Goal: Task Accomplishment & Management: Use online tool/utility

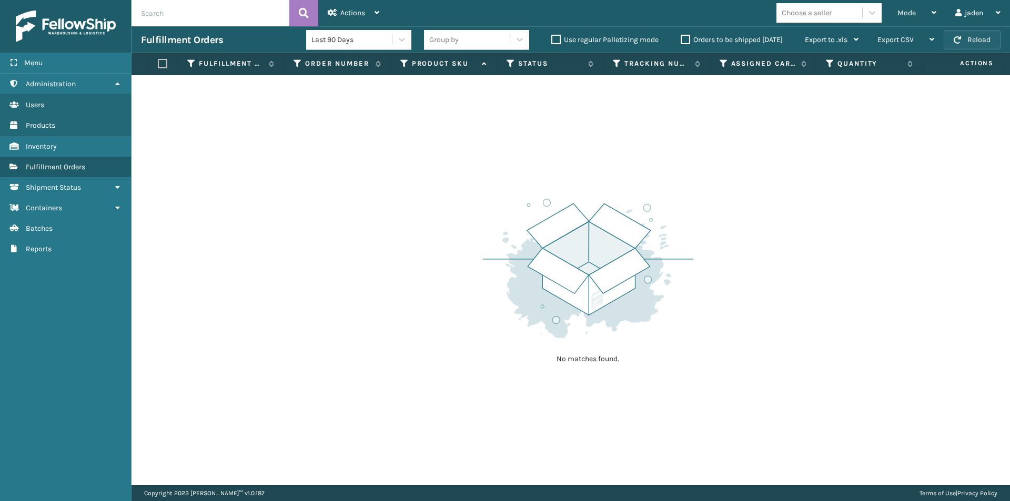
click at [968, 49] on button "Reload" at bounding box center [972, 40] width 57 height 19
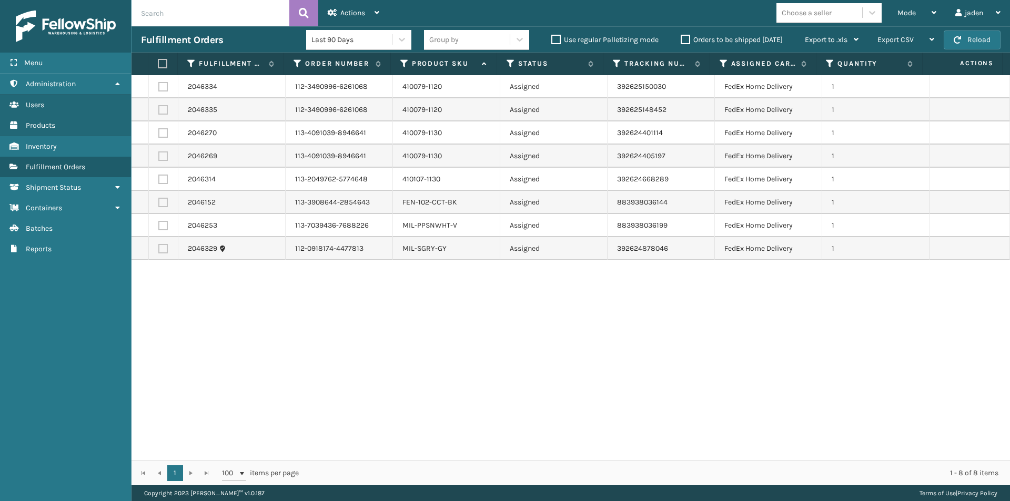
drag, startPoint x: 701, startPoint y: 371, endPoint x: 406, endPoint y: 303, distance: 303.3
click at [406, 360] on div "2046334 112-3490996-6261068 410079-1120 Assigned 392625150030 FedEx Home Delive…" at bounding box center [571, 268] width 879 height 386
click at [165, 62] on label at bounding box center [161, 63] width 7 height 9
click at [158, 62] on input "checkbox" at bounding box center [158, 63] width 1 height 7
checkbox input "true"
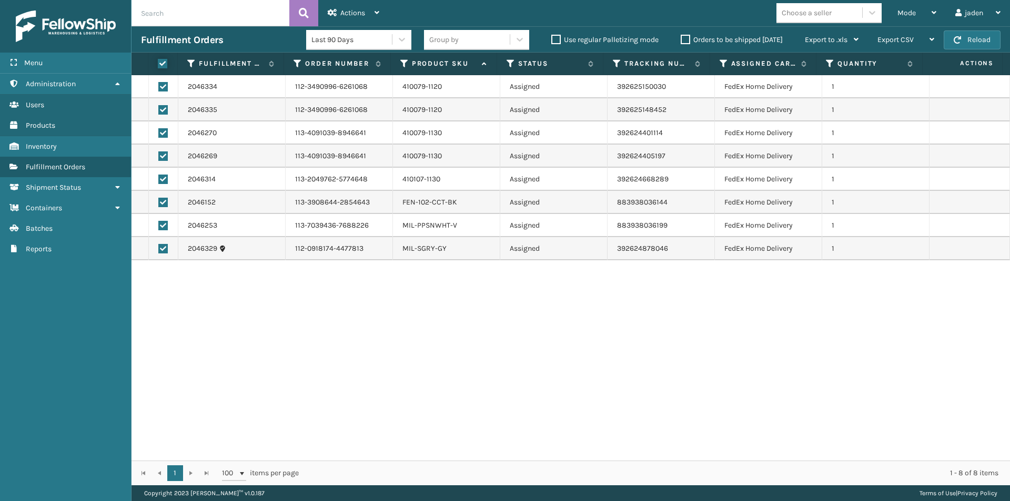
checkbox input "true"
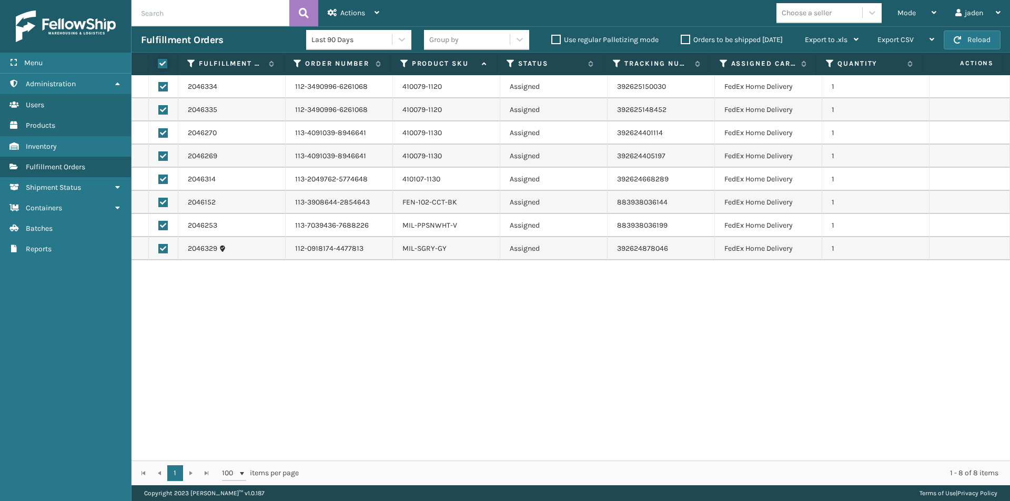
checkbox input "true"
click at [168, 224] on td at bounding box center [163, 225] width 29 height 23
click at [165, 227] on label at bounding box center [162, 225] width 9 height 9
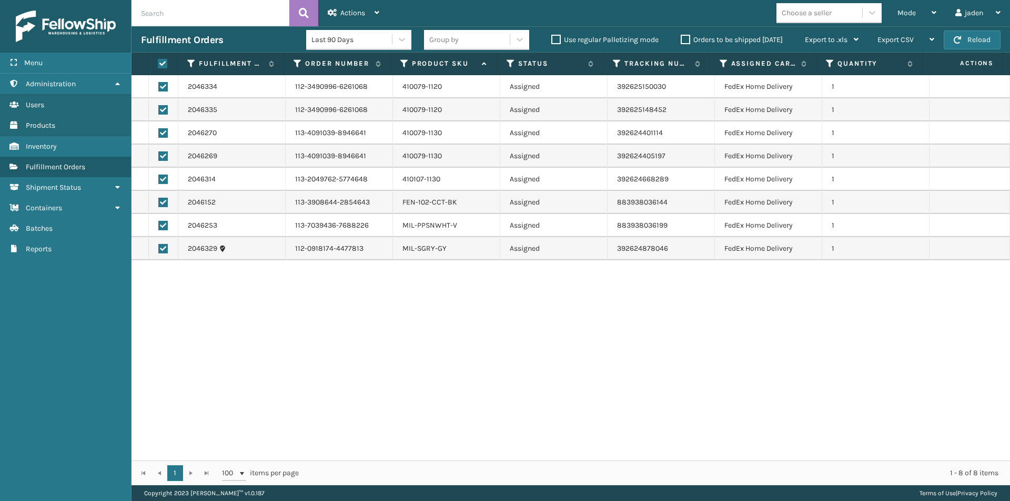
click at [159, 227] on input "checkbox" at bounding box center [158, 224] width 1 height 7
checkbox input "false"
click at [356, 7] on div "Actions" at bounding box center [354, 13] width 52 height 26
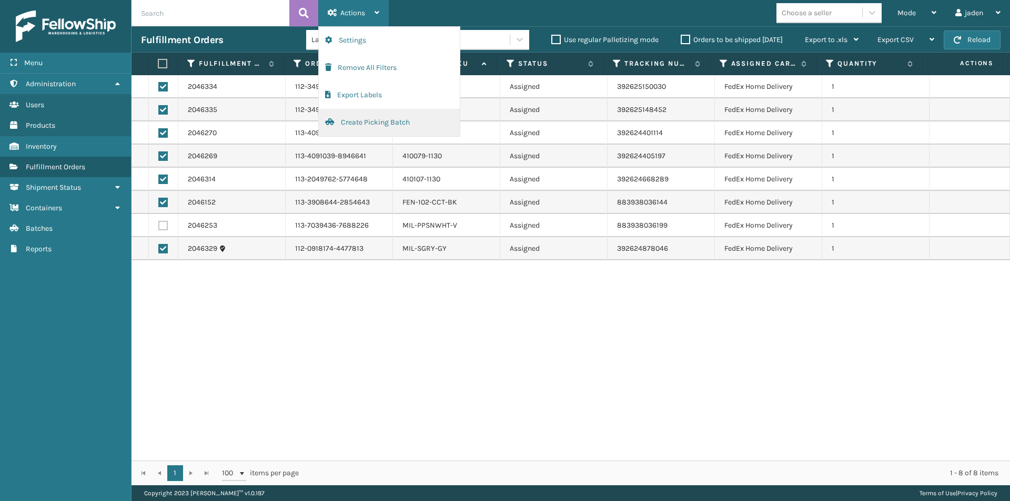
click at [359, 124] on button "Create Picking Batch" at bounding box center [389, 122] width 141 height 27
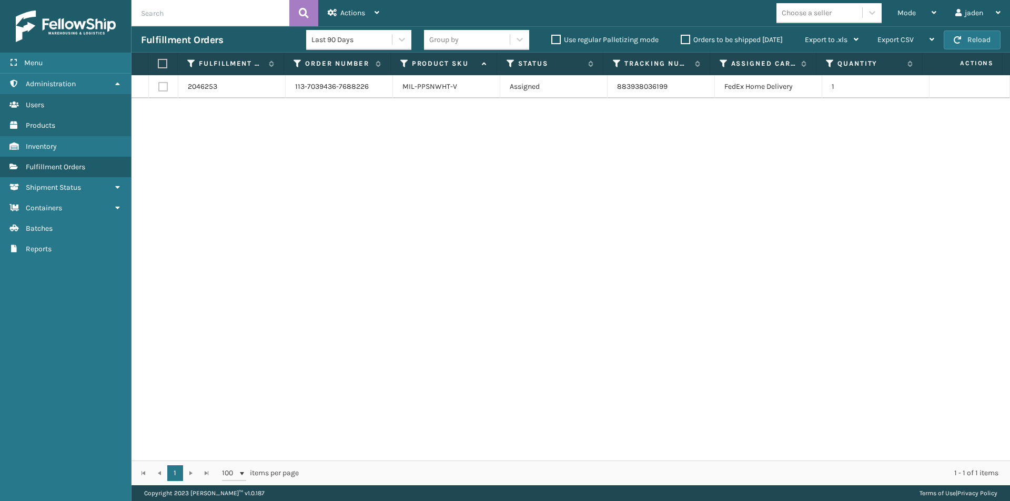
drag, startPoint x: 709, startPoint y: 203, endPoint x: 514, endPoint y: 145, distance: 202.6
click at [434, 207] on div "2046253 113-7039436-7688226 MIL-PPSNWHT-V Assigned 883938036199 FedEx Home Deli…" at bounding box center [571, 268] width 879 height 386
click at [986, 37] on button "Reload" at bounding box center [972, 40] width 57 height 19
click at [912, 12] on span "Mode" at bounding box center [906, 12] width 18 height 9
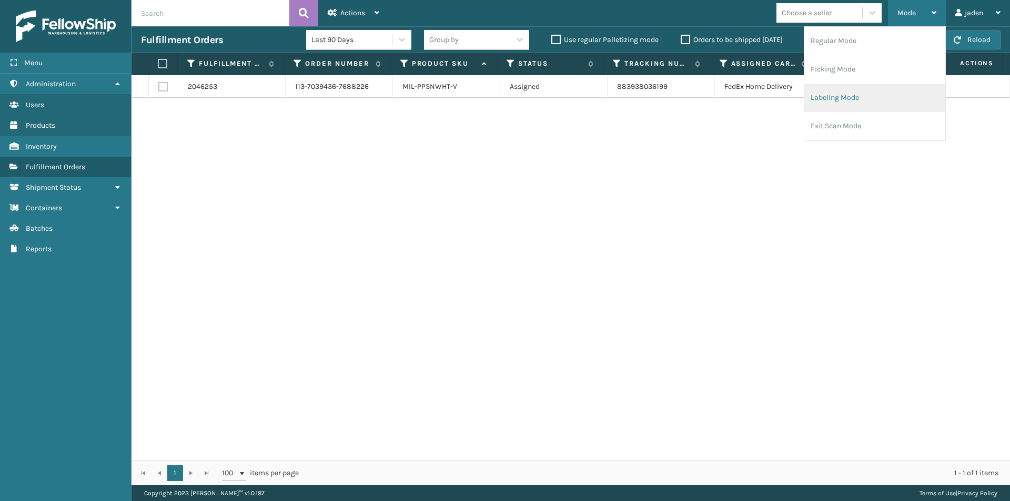
click at [831, 97] on li "Labeling Mode" at bounding box center [874, 98] width 141 height 28
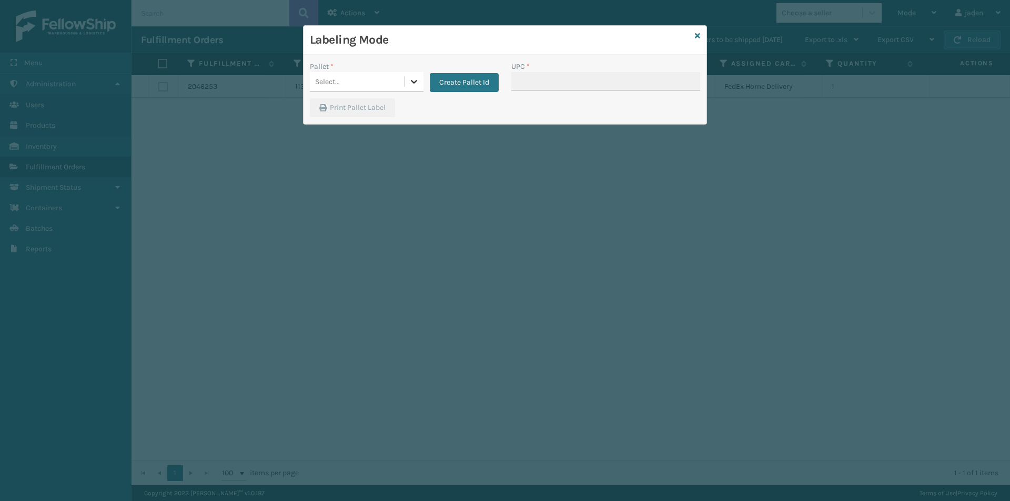
drag, startPoint x: 414, startPoint y: 79, endPoint x: 377, endPoint y: 96, distance: 40.3
click at [412, 79] on icon at bounding box center [414, 81] width 11 height 11
click at [334, 107] on div "FDXG-3HZDDEEFJO" at bounding box center [367, 107] width 114 height 19
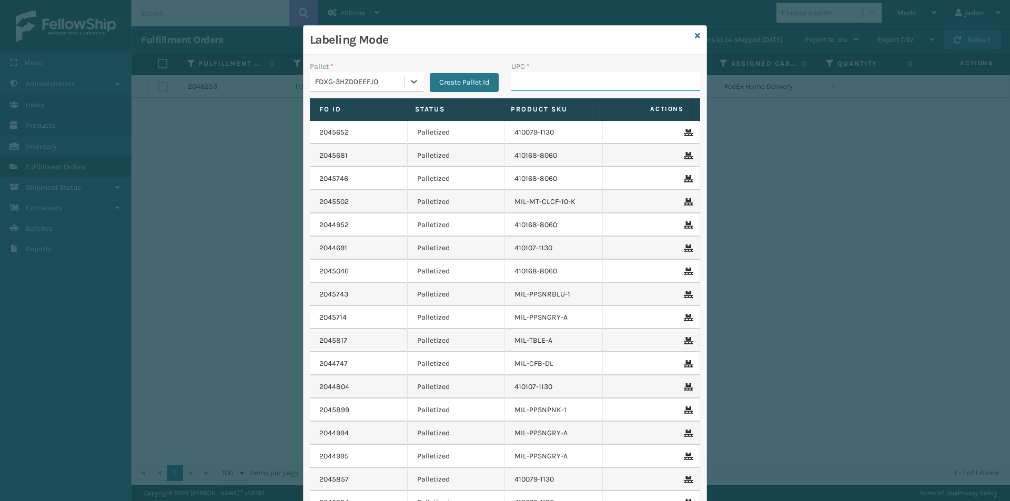
click at [563, 80] on input "UPC *" at bounding box center [605, 81] width 189 height 19
type input "410079-1120"
type input "410079-1130"
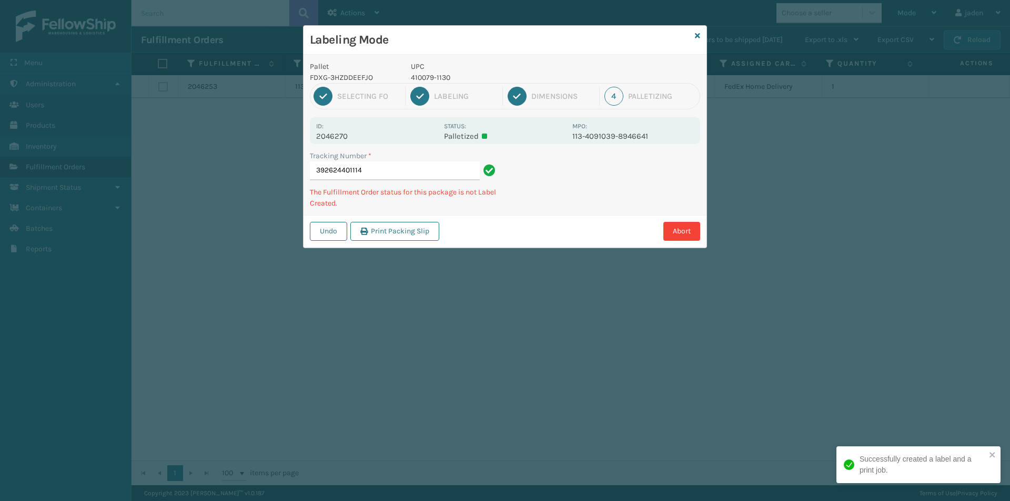
type input "3926244011144"
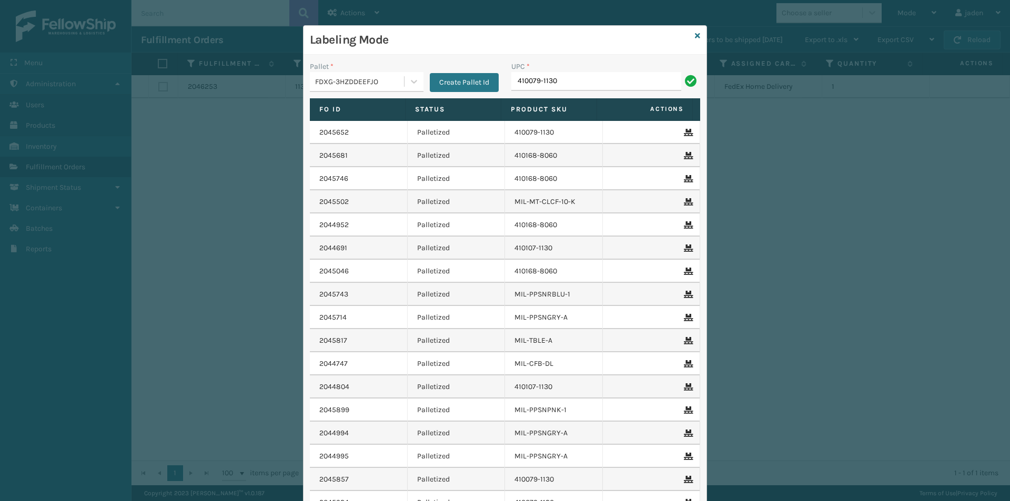
type input "410079-1130"
type input "410107-1130"
type input "840985125721"
click at [689, 41] on div "Labeling Mode" at bounding box center [505, 40] width 403 height 29
click at [695, 39] on icon at bounding box center [697, 35] width 5 height 7
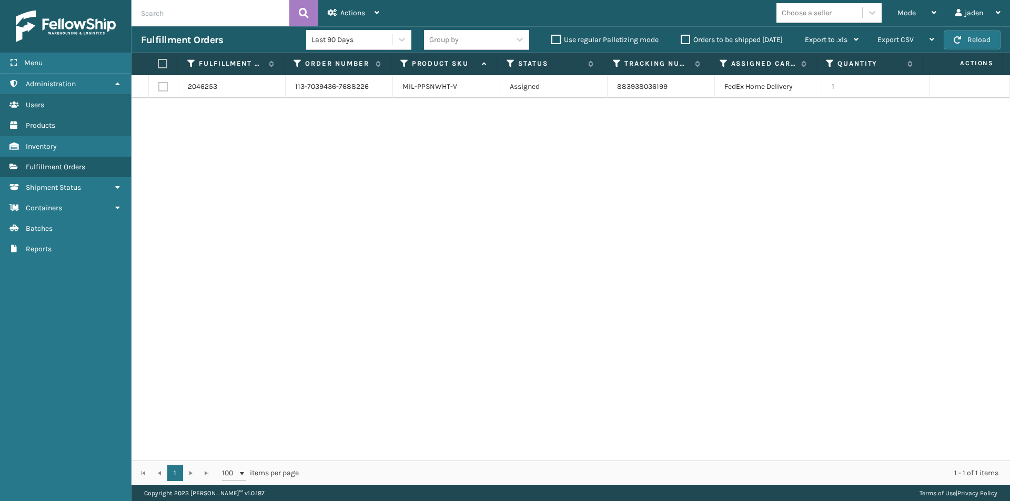
drag, startPoint x: 634, startPoint y: 158, endPoint x: 244, endPoint y: 79, distance: 398.8
click at [307, 180] on div "2046253 113-7039436-7688226 MIL-PPSNWHT-V Assigned 883938036199 FedEx Home Deli…" at bounding box center [571, 268] width 879 height 386
drag, startPoint x: 167, startPoint y: 62, endPoint x: 209, endPoint y: 57, distance: 42.9
click at [165, 61] on label at bounding box center [161, 63] width 7 height 9
click at [158, 61] on input "checkbox" at bounding box center [158, 63] width 1 height 7
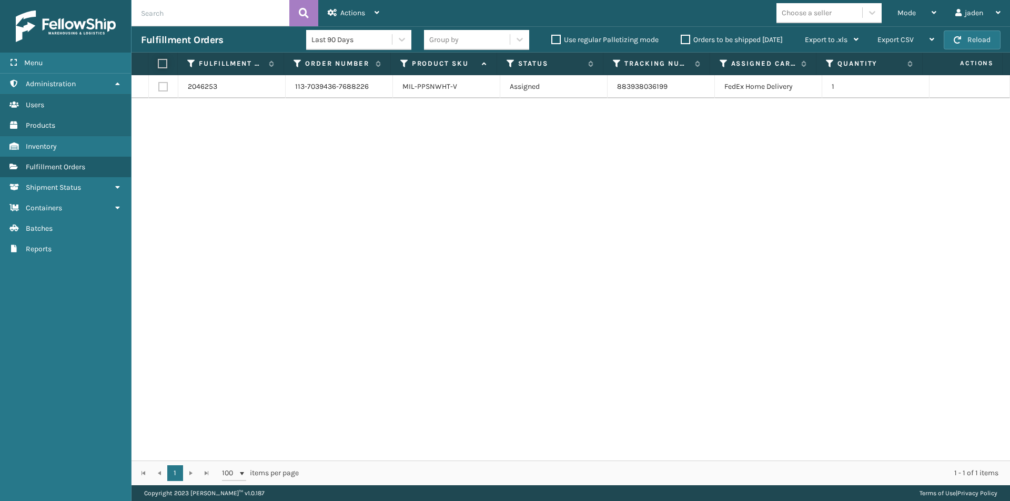
checkbox input "true"
click at [339, 19] on div "Actions" at bounding box center [354, 13] width 52 height 26
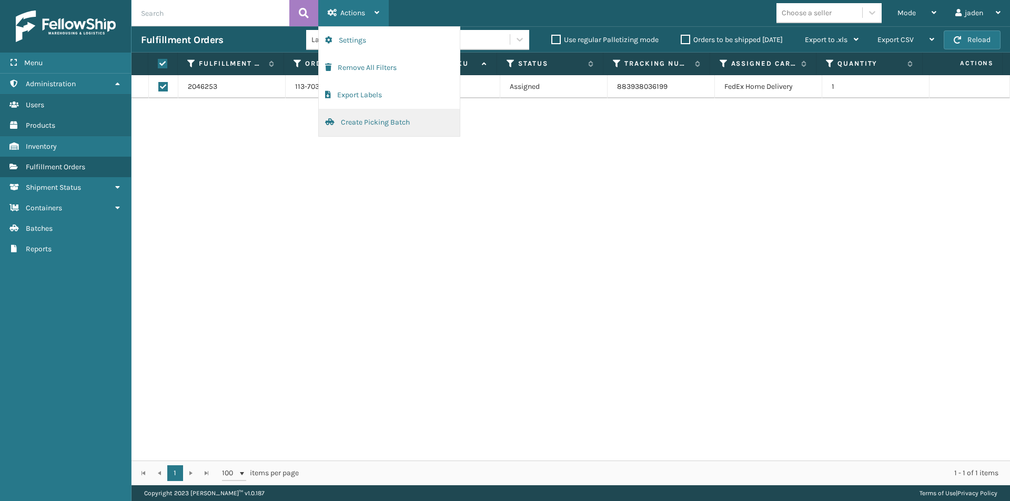
click at [357, 123] on button "Create Picking Batch" at bounding box center [389, 122] width 141 height 27
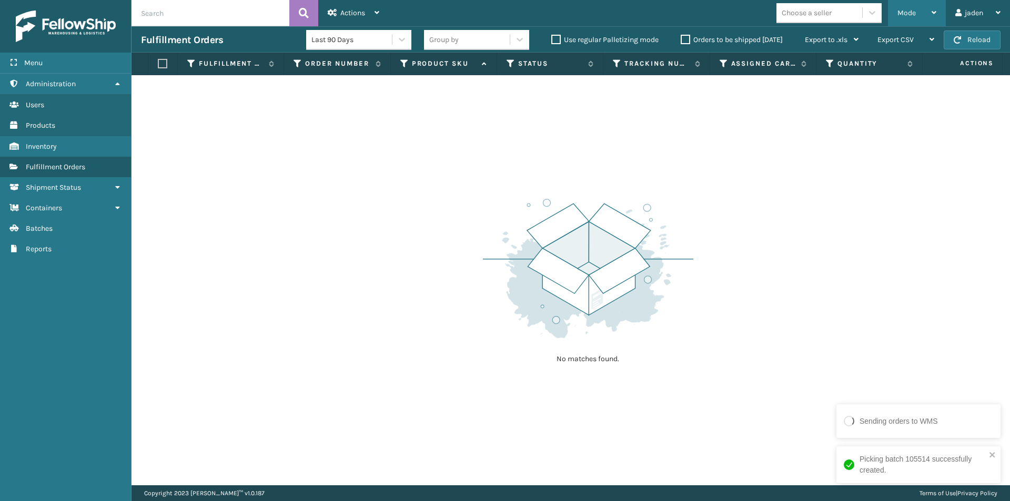
click at [917, 7] on div "Mode" at bounding box center [916, 13] width 39 height 26
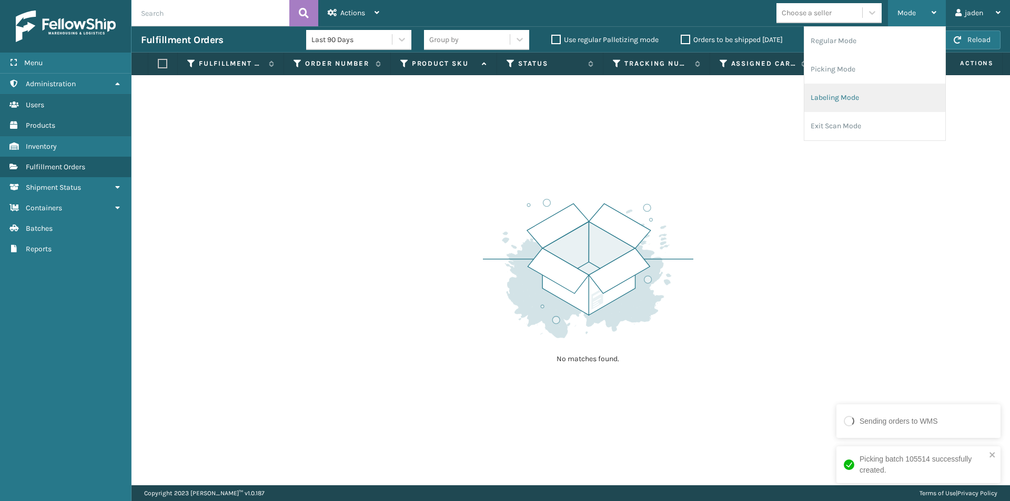
click at [837, 108] on li "Labeling Mode" at bounding box center [874, 98] width 141 height 28
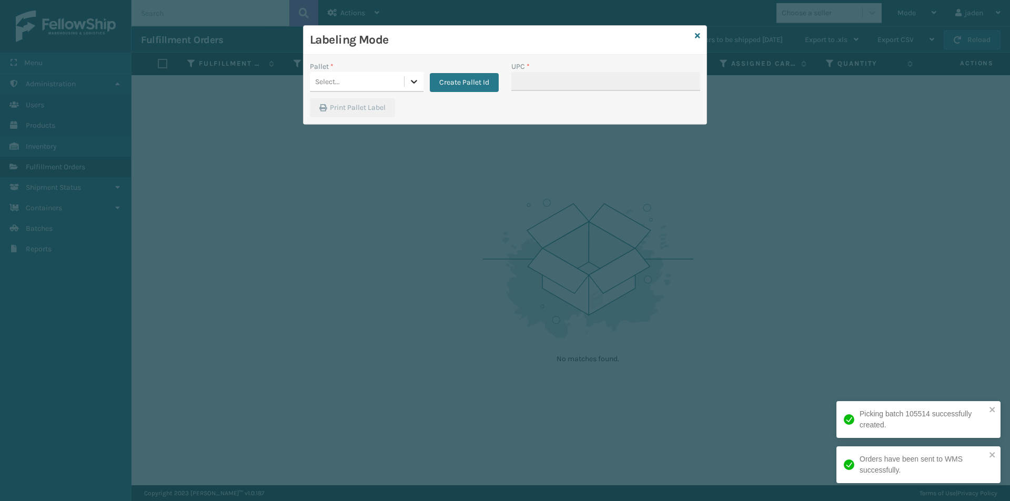
click at [413, 85] on icon at bounding box center [414, 81] width 11 height 11
click at [386, 110] on div "FDXG-3HZDDEEFJO" at bounding box center [367, 107] width 114 height 19
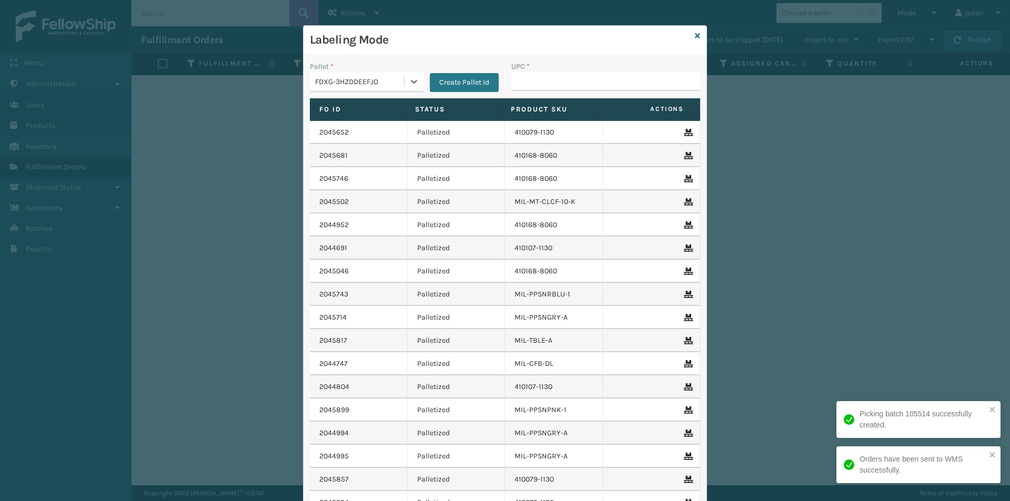
click at [554, 65] on div "UPC *" at bounding box center [605, 66] width 189 height 11
click at [555, 80] on input "UPC *" at bounding box center [605, 81] width 189 height 19
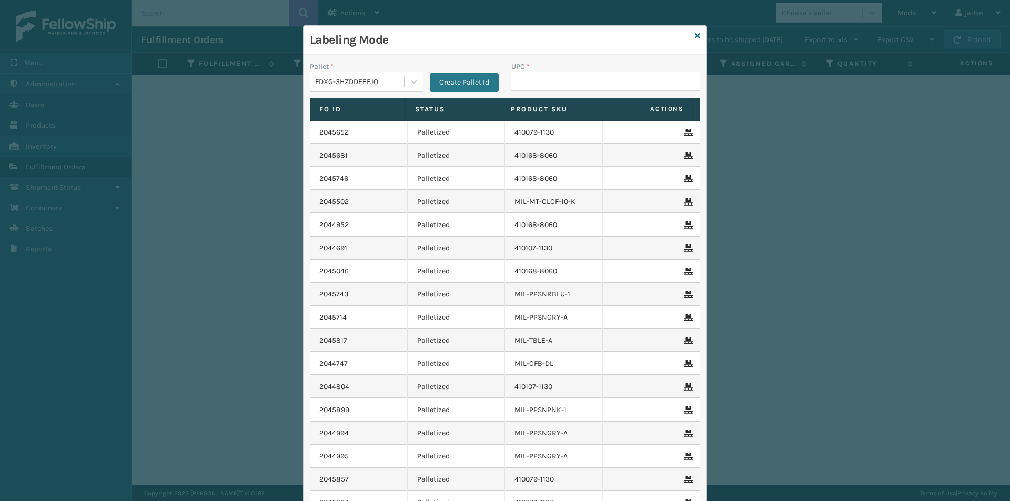
click at [697, 33] on div "Labeling Mode" at bounding box center [505, 40] width 403 height 29
click at [695, 33] on icon at bounding box center [697, 35] width 5 height 7
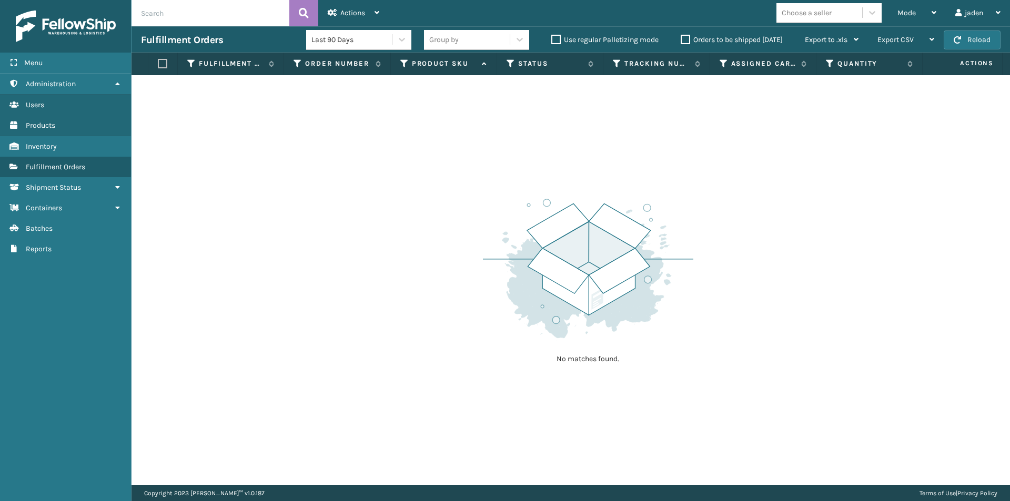
drag, startPoint x: 641, startPoint y: 167, endPoint x: 743, endPoint y: 35, distance: 167.0
click at [521, 129] on div "No matches found." at bounding box center [571, 280] width 879 height 410
click at [897, 9] on span "Mode" at bounding box center [906, 12] width 18 height 9
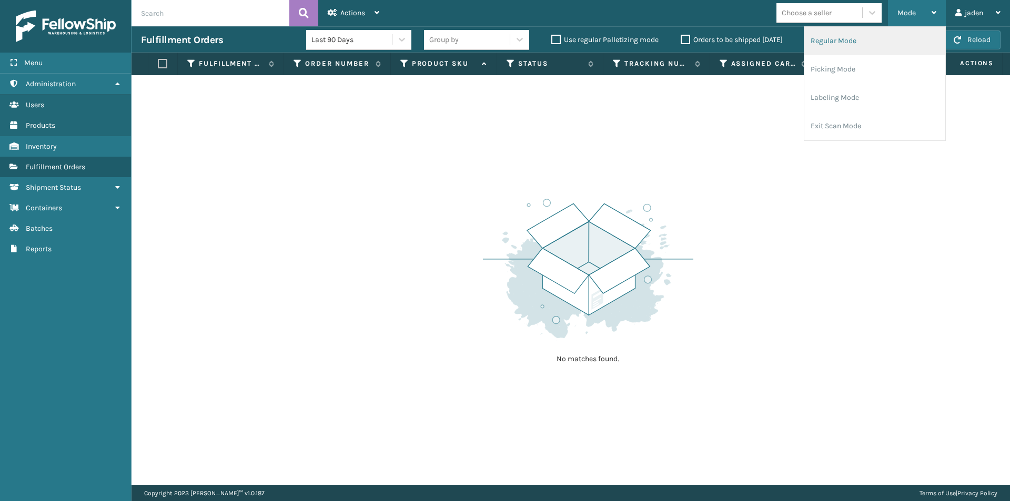
click at [841, 42] on li "Regular Mode" at bounding box center [874, 41] width 141 height 28
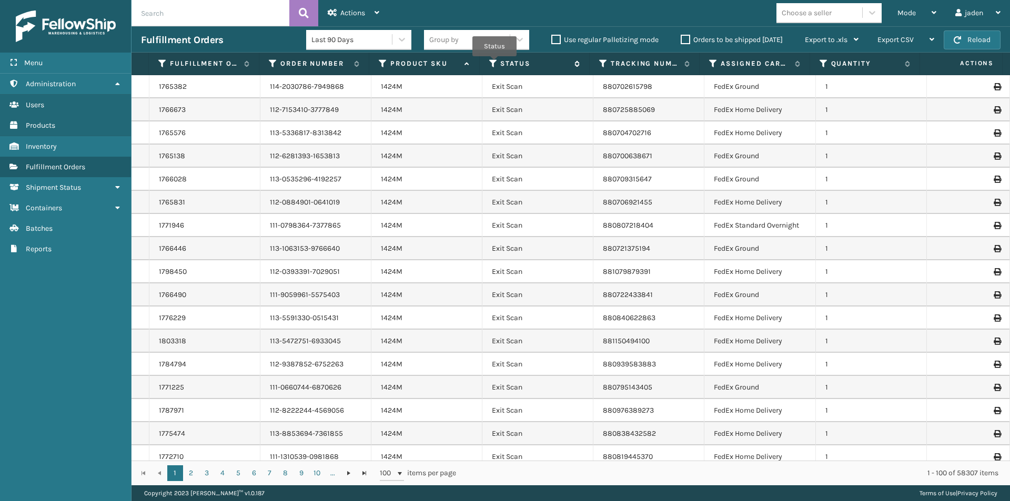
click at [494, 64] on icon at bounding box center [493, 63] width 8 height 9
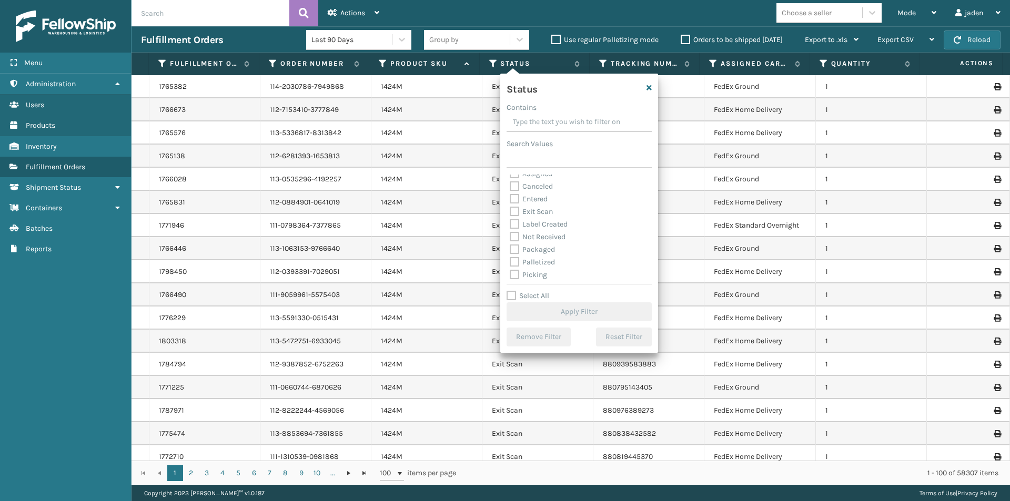
scroll to position [53, 0]
click at [521, 228] on label "Picking" at bounding box center [528, 229] width 37 height 9
click at [510, 228] on input "Picking" at bounding box center [510, 226] width 1 height 7
checkbox input "true"
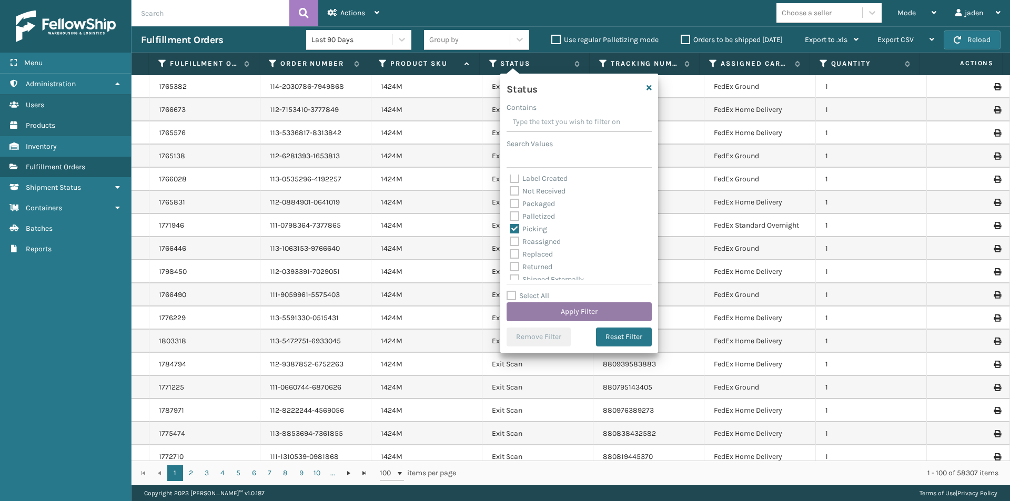
click at [557, 307] on button "Apply Filter" at bounding box center [579, 311] width 145 height 19
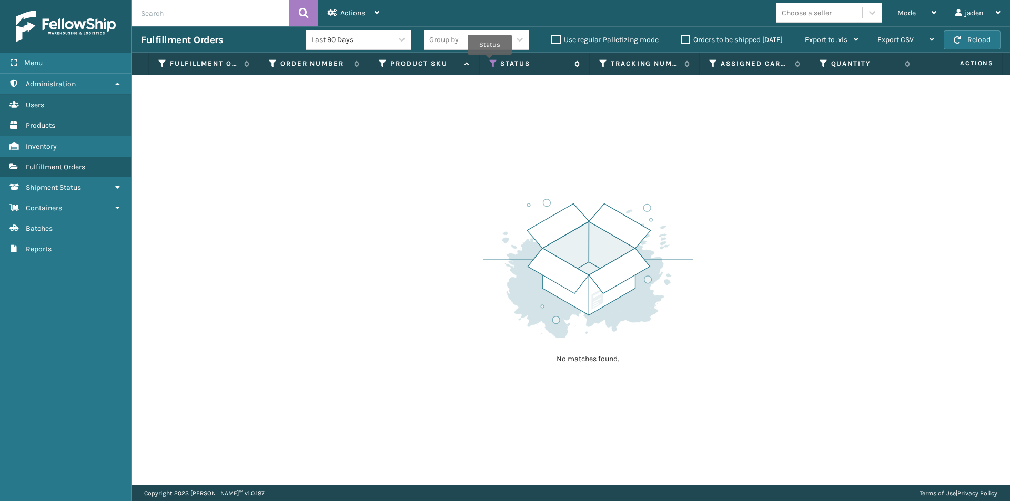
click at [490, 62] on icon at bounding box center [493, 63] width 8 height 9
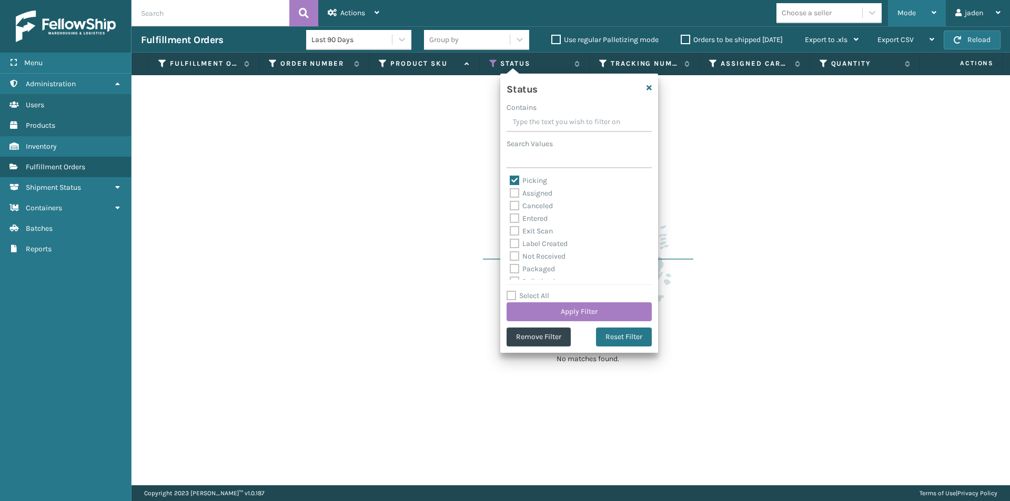
click at [900, 16] on span "Mode" at bounding box center [906, 12] width 18 height 9
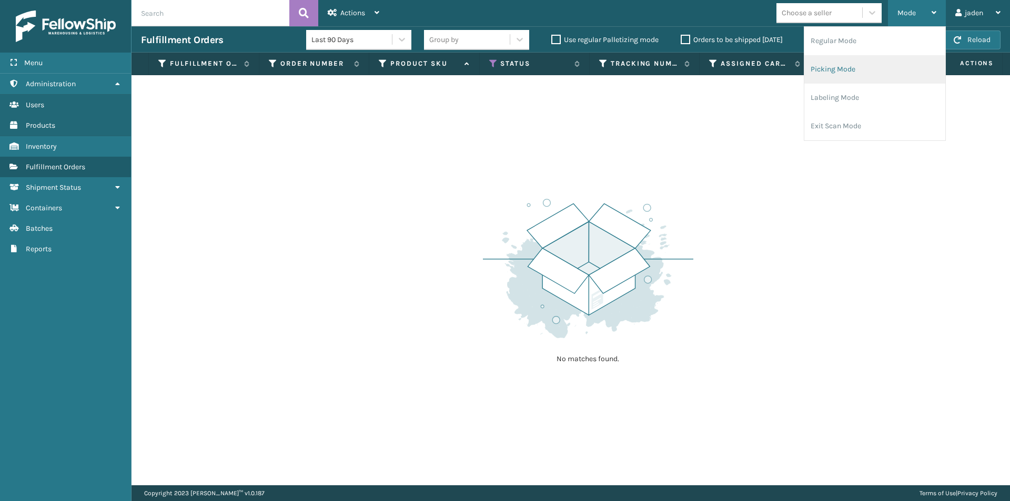
click at [870, 67] on li "Picking Mode" at bounding box center [874, 69] width 141 height 28
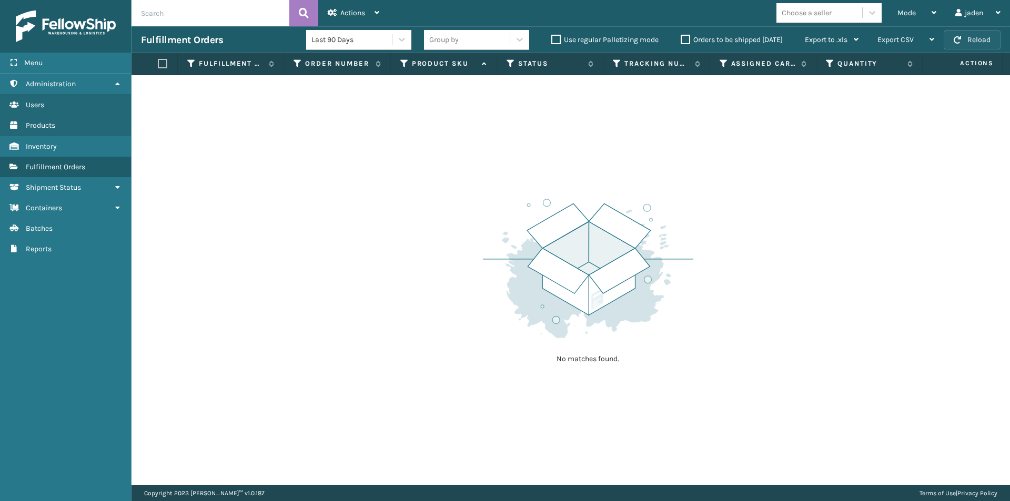
click at [966, 38] on button "Reload" at bounding box center [972, 40] width 57 height 19
click at [974, 41] on button "Reload" at bounding box center [972, 40] width 57 height 19
click at [983, 52] on div "Fulfillment Orders Last 90 Days Group by Use regular Palletizing mode Orders to…" at bounding box center [571, 39] width 879 height 26
click at [973, 35] on button "Reload" at bounding box center [972, 40] width 57 height 19
click at [936, 12] on div "Mode Regular Mode Picking Mode Labeling Mode Exit Scan Mode" at bounding box center [917, 13] width 58 height 26
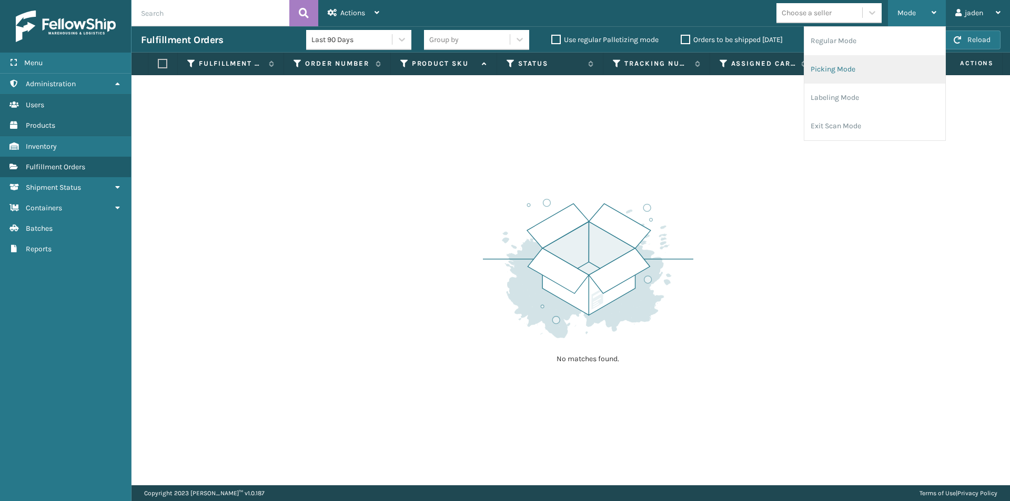
click at [844, 79] on li "Picking Mode" at bounding box center [874, 69] width 141 height 28
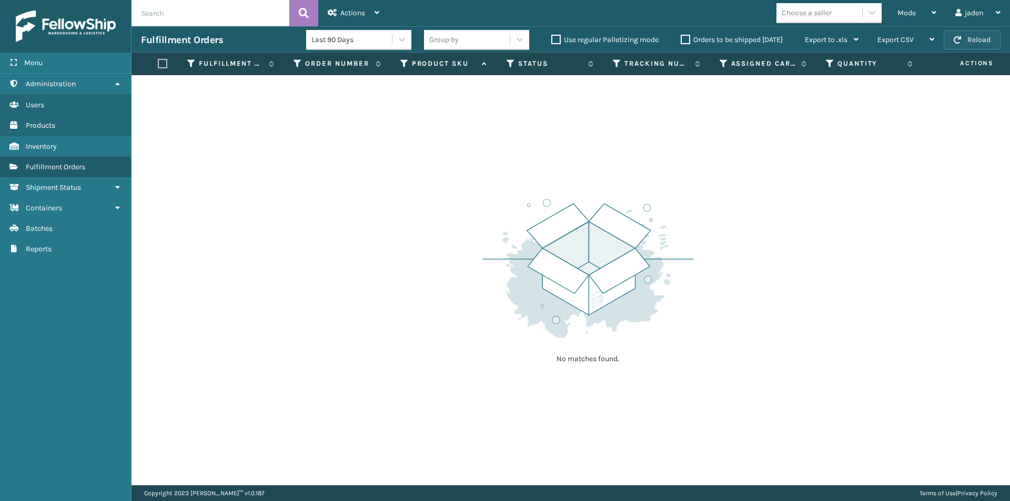
click at [971, 36] on button "Reload" at bounding box center [972, 40] width 57 height 19
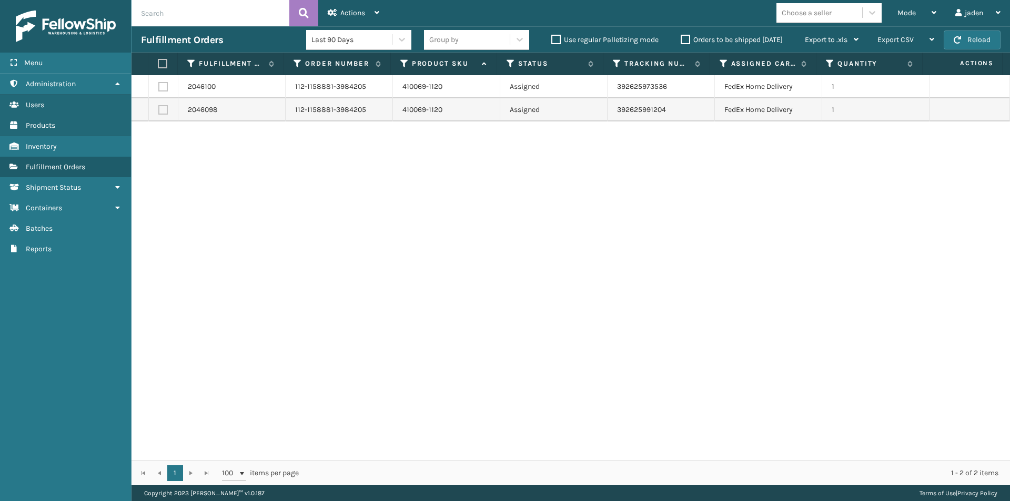
click at [160, 62] on label at bounding box center [161, 63] width 7 height 9
click at [158, 62] on input "checkbox" at bounding box center [158, 63] width 1 height 7
checkbox input "true"
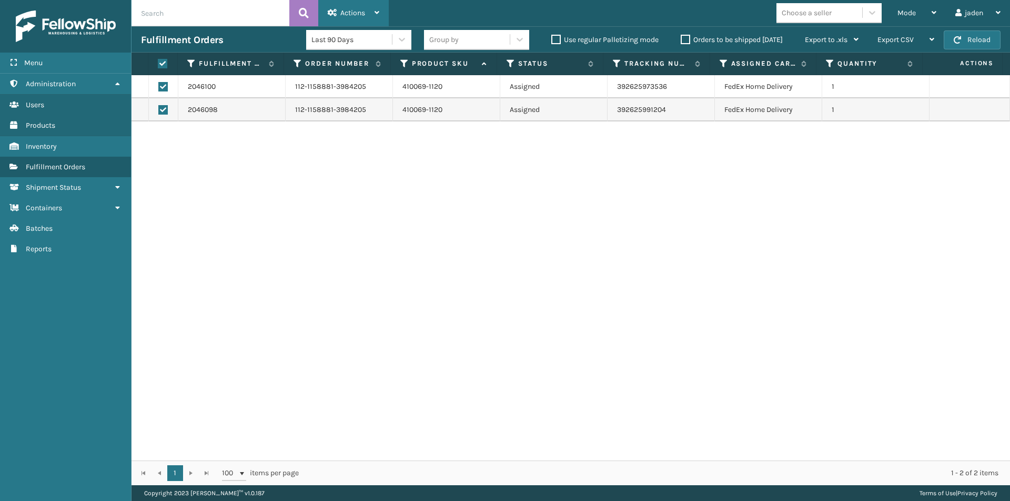
click at [345, 14] on span "Actions" at bounding box center [352, 12] width 25 height 9
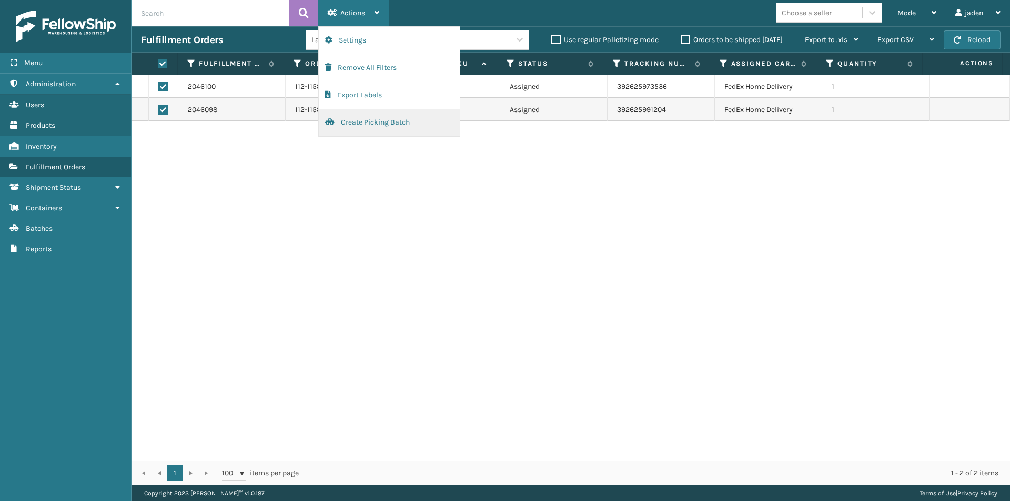
click at [359, 120] on button "Create Picking Batch" at bounding box center [389, 122] width 141 height 27
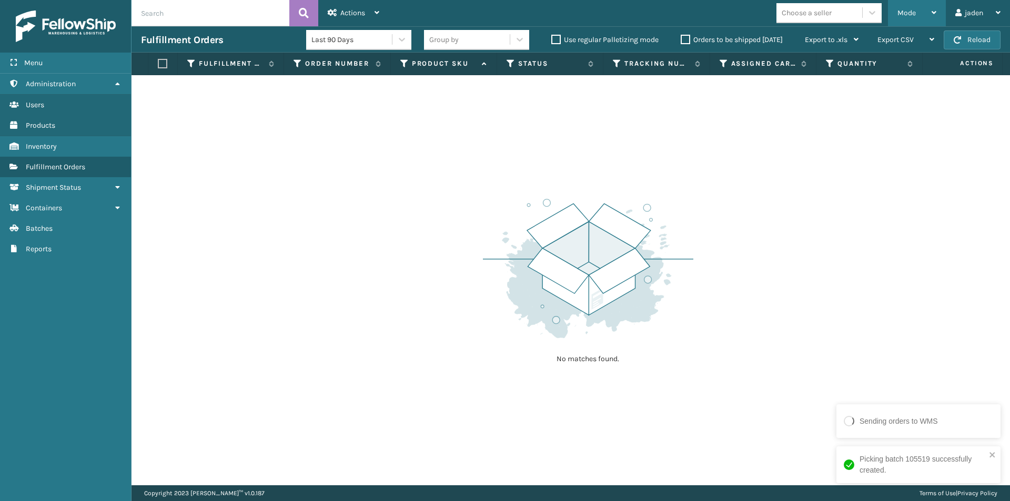
click at [908, 16] on span "Mode" at bounding box center [906, 12] width 18 height 9
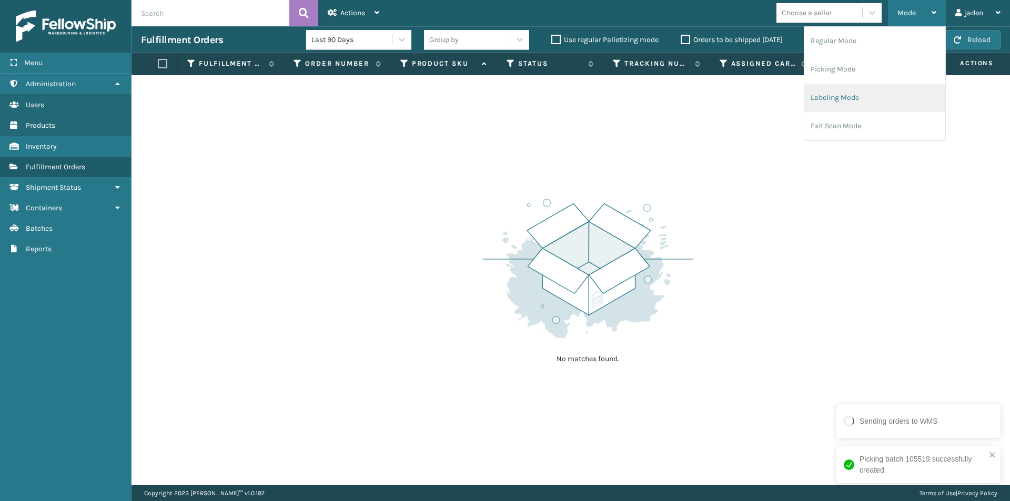
click at [859, 87] on li "Labeling Mode" at bounding box center [874, 98] width 141 height 28
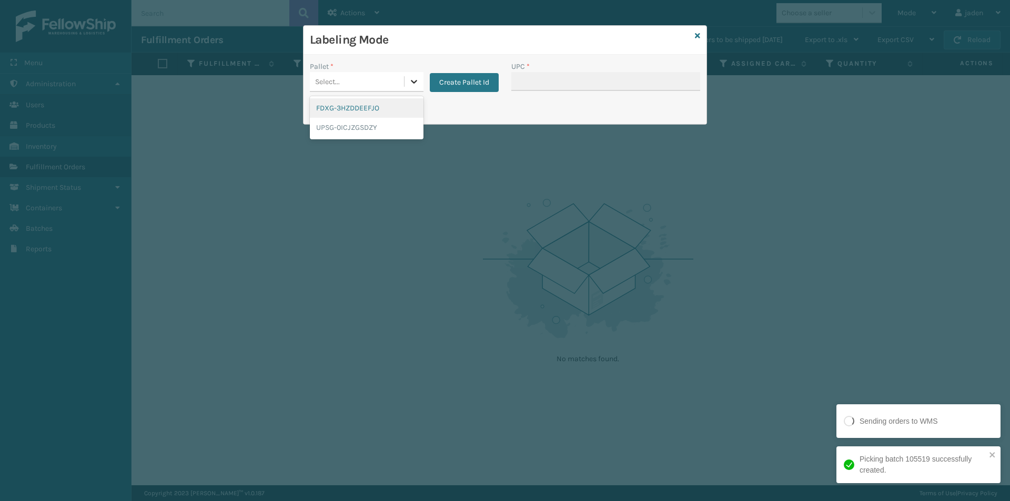
click at [409, 86] on icon at bounding box center [414, 81] width 11 height 11
click at [364, 116] on div "FDXG-3HZDDEEFJO" at bounding box center [367, 107] width 114 height 19
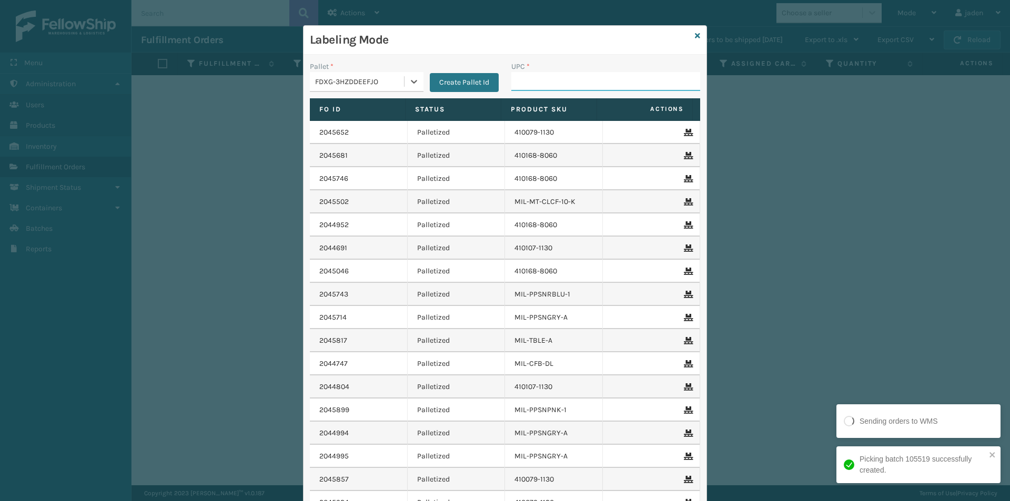
click at [560, 73] on input "UPC *" at bounding box center [605, 81] width 189 height 19
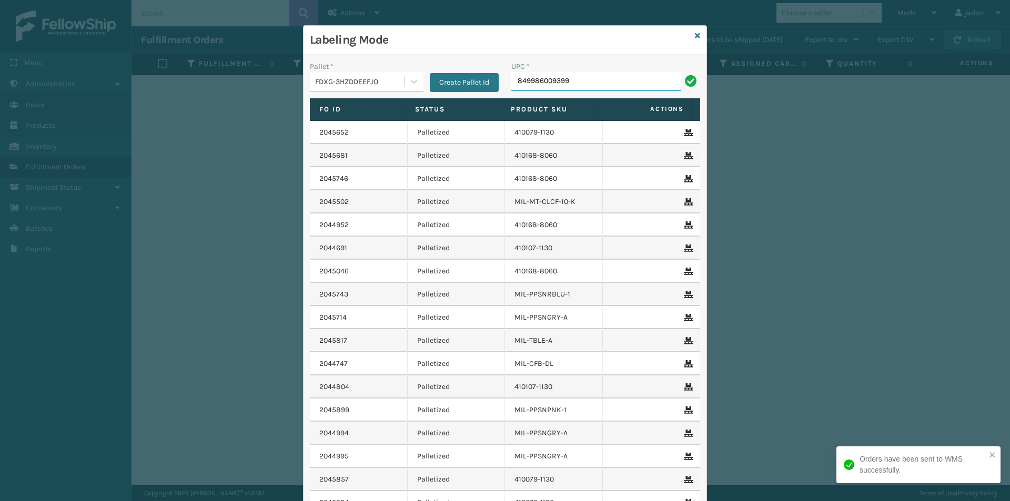
type input "849986009399"
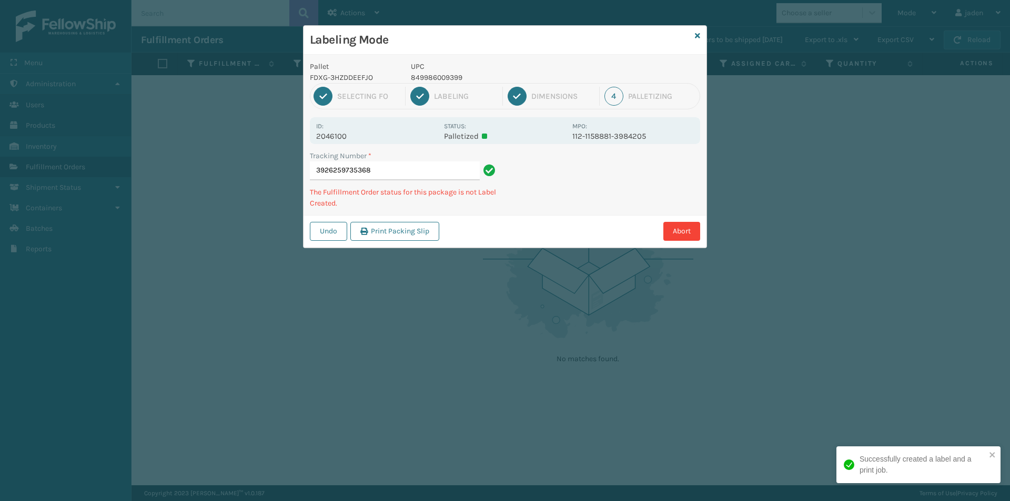
type input "39262597353684"
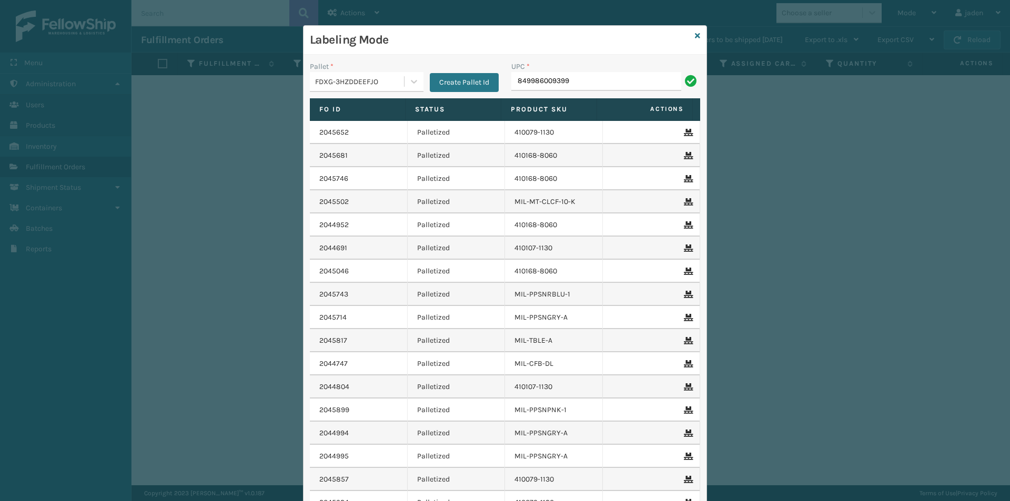
type input "849986009399"
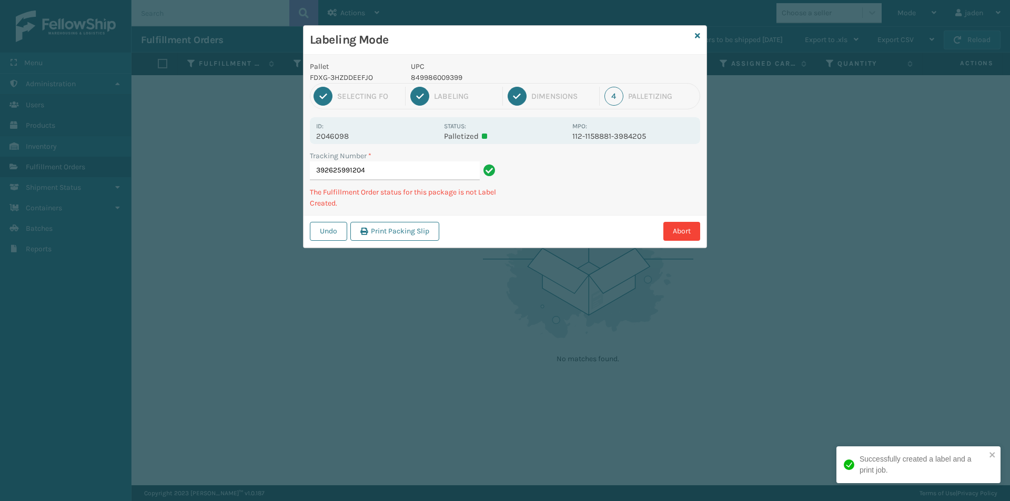
drag, startPoint x: 599, startPoint y: 62, endPoint x: 501, endPoint y: 32, distance: 102.2
click at [501, 32] on h3 "Labeling Mode" at bounding box center [500, 40] width 381 height 16
drag, startPoint x: 643, startPoint y: 157, endPoint x: 681, endPoint y: 170, distance: 39.4
click at [577, 193] on div "Tracking Number * 392625991204 The Fulfillment Order status for this package is…" at bounding box center [505, 182] width 403 height 65
drag, startPoint x: 686, startPoint y: 169, endPoint x: 532, endPoint y: 261, distance: 179.1
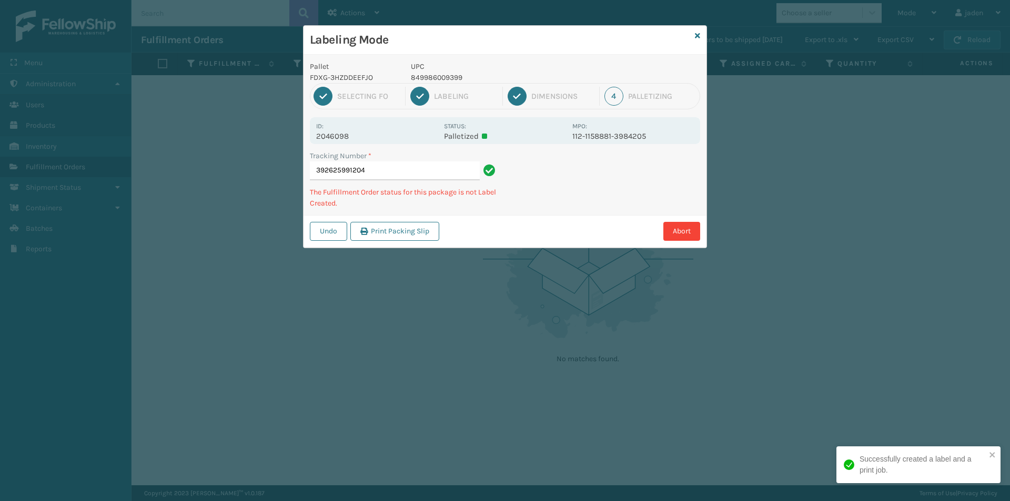
drag, startPoint x: 532, startPoint y: 261, endPoint x: 484, endPoint y: 266, distance: 48.6
click at [533, 260] on div "Labeling Mode Pallet FDXG-3HZDDEEFJO UPC 849986009399 1 Selecting FO 2 Labeling…" at bounding box center [505, 250] width 1010 height 501
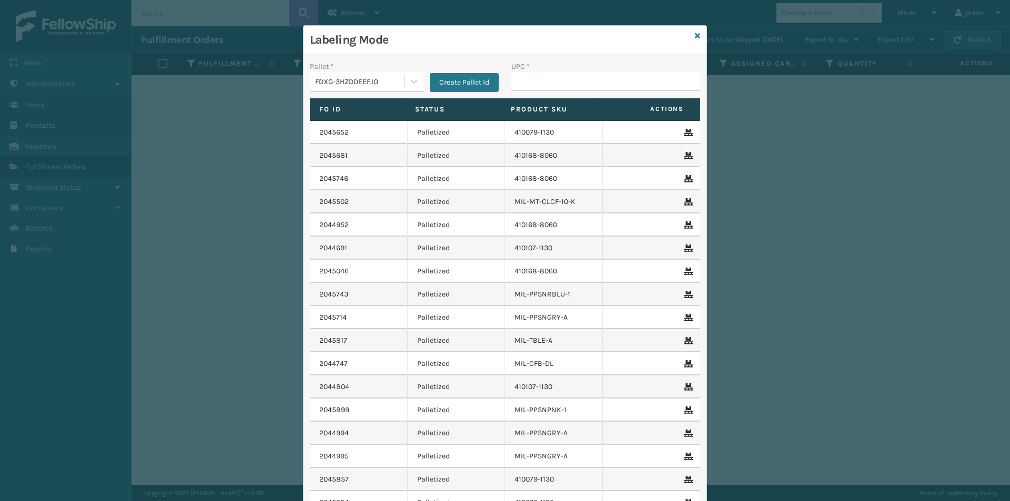
click at [698, 33] on div "Labeling Mode" at bounding box center [505, 40] width 403 height 29
click at [695, 33] on icon at bounding box center [697, 35] width 5 height 7
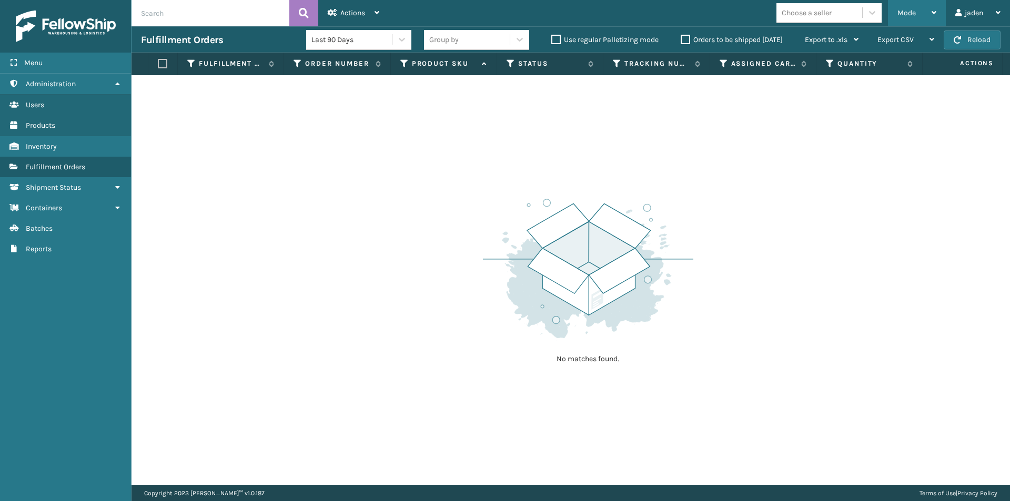
click at [917, 16] on div "Mode" at bounding box center [916, 13] width 39 height 26
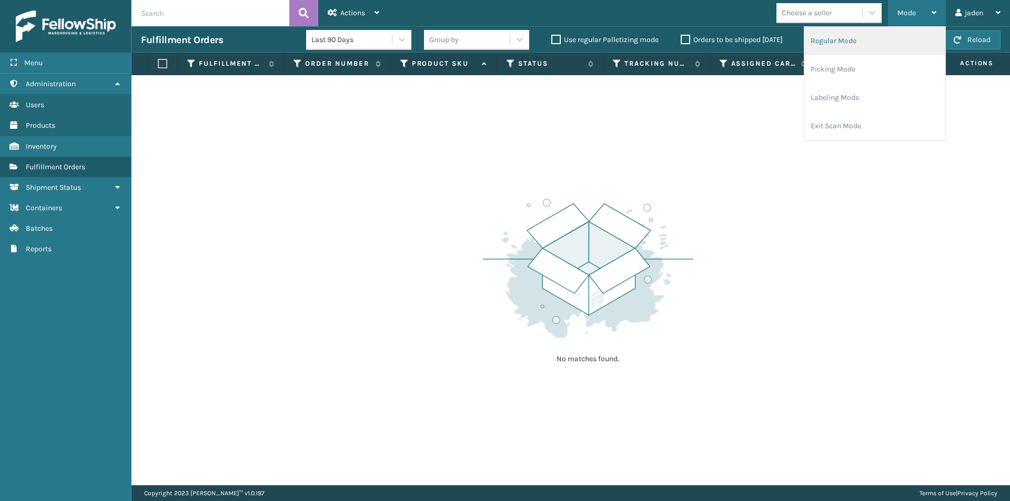
click at [872, 38] on li "Regular Mode" at bounding box center [874, 41] width 141 height 28
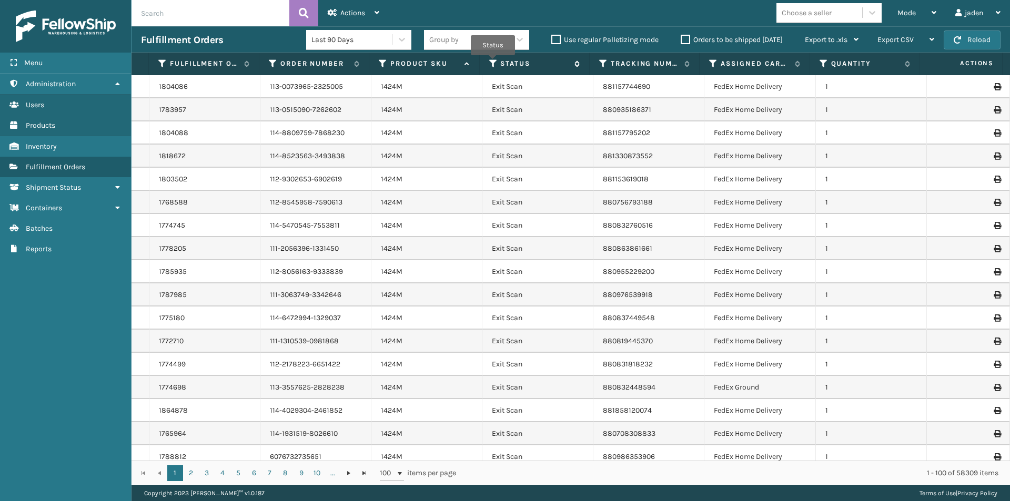
click at [492, 64] on icon at bounding box center [493, 63] width 8 height 9
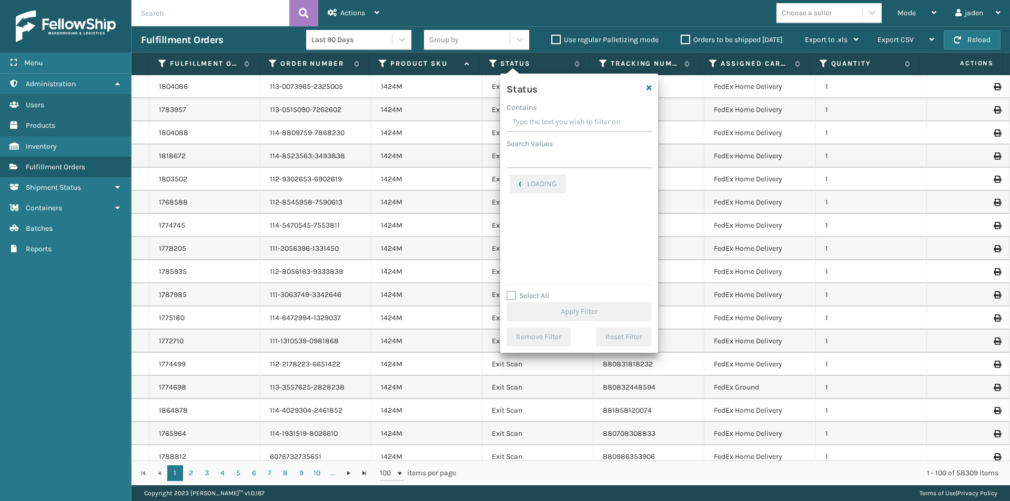
drag, startPoint x: 593, startPoint y: 117, endPoint x: 548, endPoint y: 116, distance: 45.8
click at [548, 116] on input "Contains" at bounding box center [579, 122] width 145 height 19
click at [516, 217] on div "Picking" at bounding box center [579, 223] width 139 height 13
click at [515, 223] on label "Picking" at bounding box center [528, 222] width 37 height 9
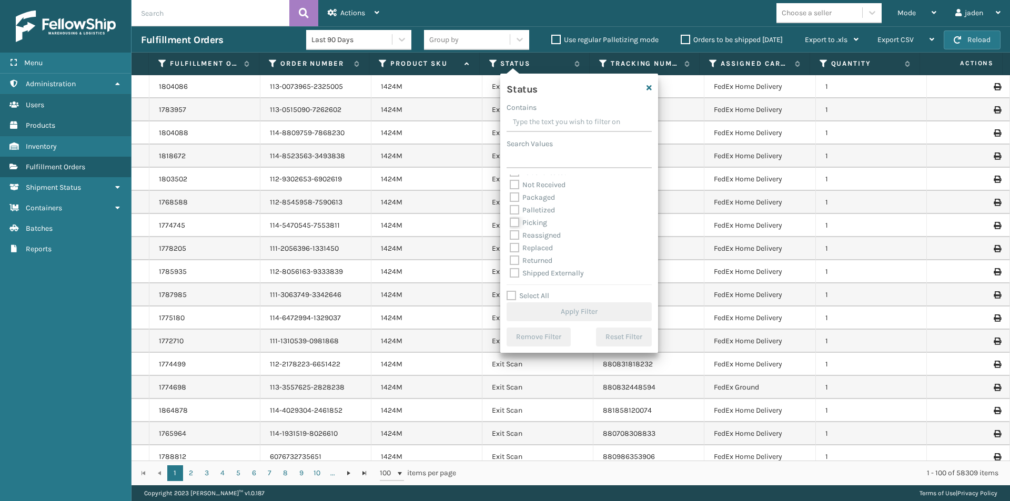
click at [510, 223] on input "Picking" at bounding box center [510, 220] width 1 height 7
checkbox input "true"
click at [525, 305] on button "Apply Filter" at bounding box center [579, 311] width 145 height 19
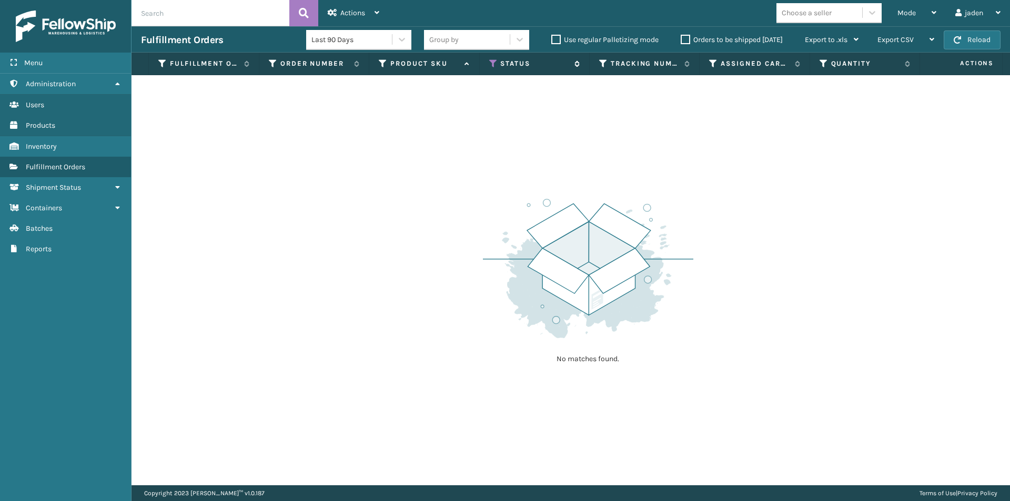
click at [490, 62] on icon at bounding box center [493, 63] width 8 height 9
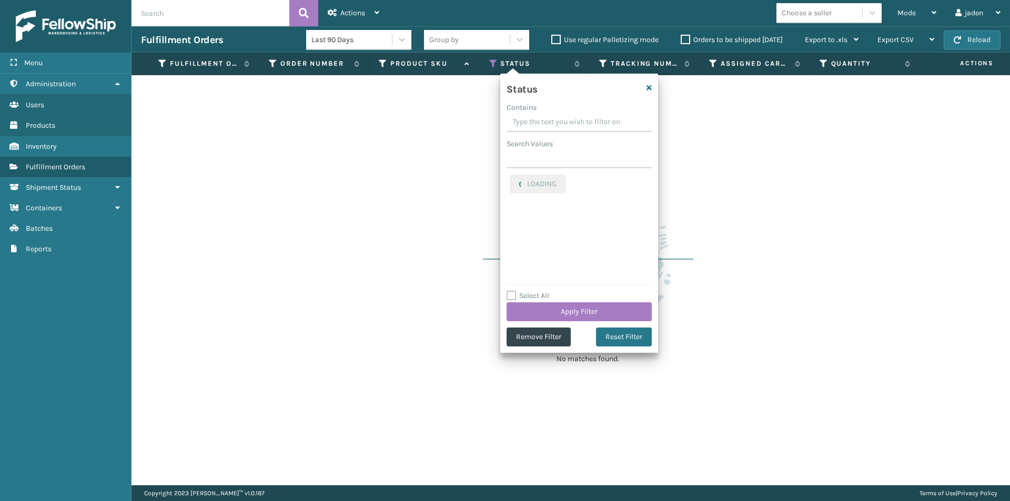
drag, startPoint x: 594, startPoint y: 113, endPoint x: 541, endPoint y: 109, distance: 53.3
click at [541, 109] on div "Contains" at bounding box center [579, 107] width 145 height 11
drag, startPoint x: 592, startPoint y: 114, endPoint x: 569, endPoint y: 115, distance: 22.6
click at [569, 115] on input "Contains" at bounding box center [579, 122] width 145 height 19
drag, startPoint x: 603, startPoint y: 118, endPoint x: 557, endPoint y: 117, distance: 46.3
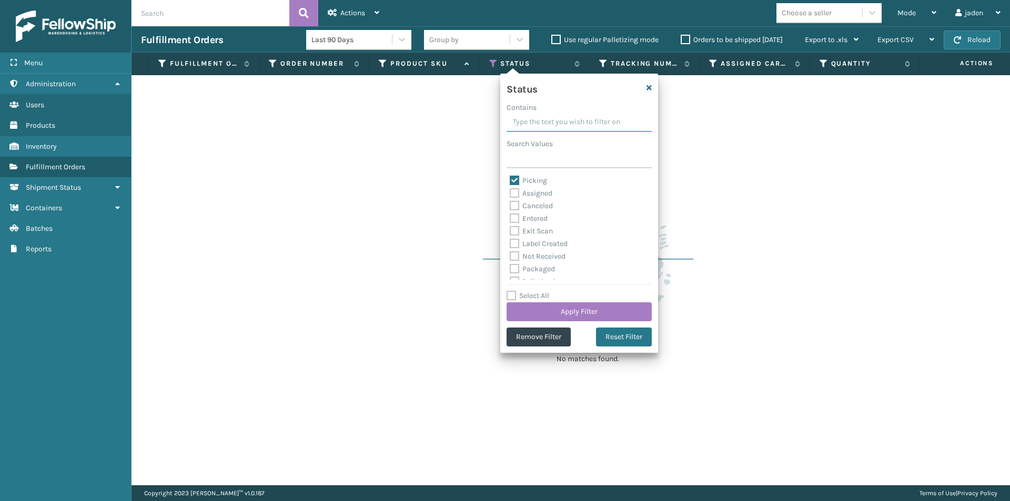
click at [557, 117] on input "Contains" at bounding box center [579, 122] width 145 height 19
click at [519, 178] on label "Picking" at bounding box center [528, 180] width 37 height 9
click at [510, 178] on input "Picking" at bounding box center [510, 178] width 1 height 7
checkbox input "false"
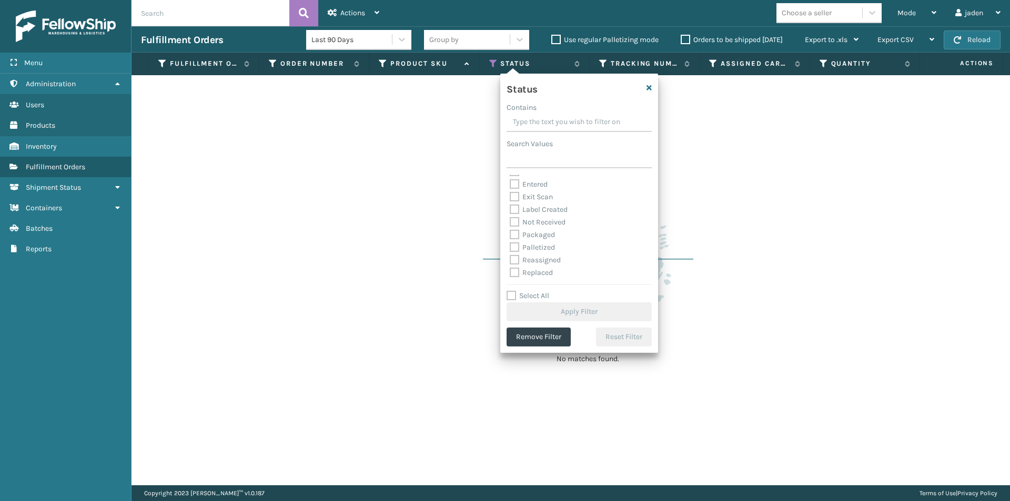
scroll to position [53, 0]
click at [510, 233] on label "Palletized" at bounding box center [532, 229] width 45 height 9
click at [510, 230] on input "Palletized" at bounding box center [510, 226] width 1 height 7
checkbox input "true"
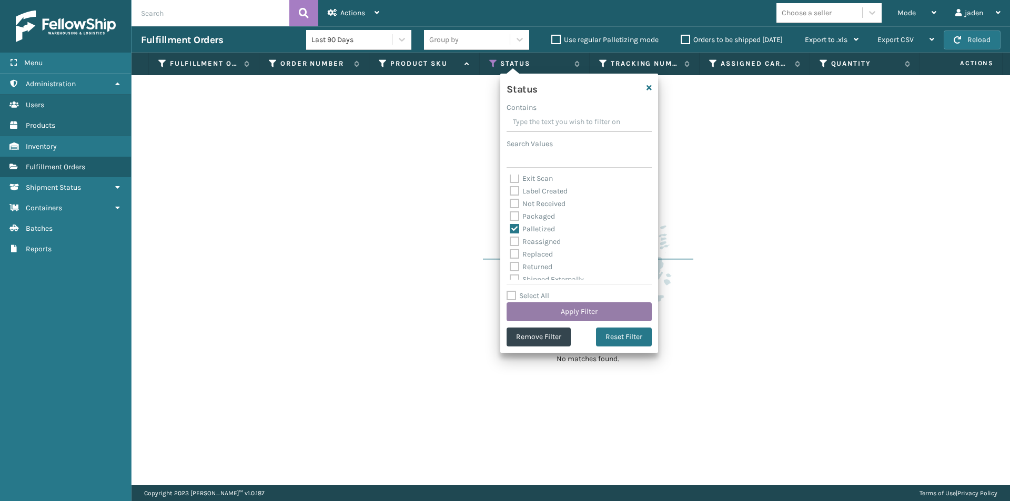
click at [553, 315] on button "Apply Filter" at bounding box center [579, 311] width 145 height 19
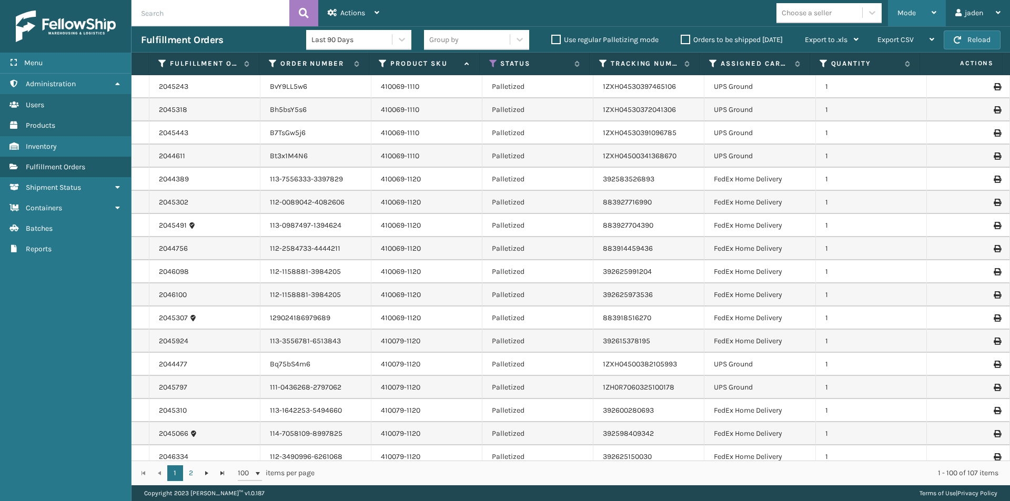
click at [917, 18] on div "Mode" at bounding box center [916, 13] width 39 height 26
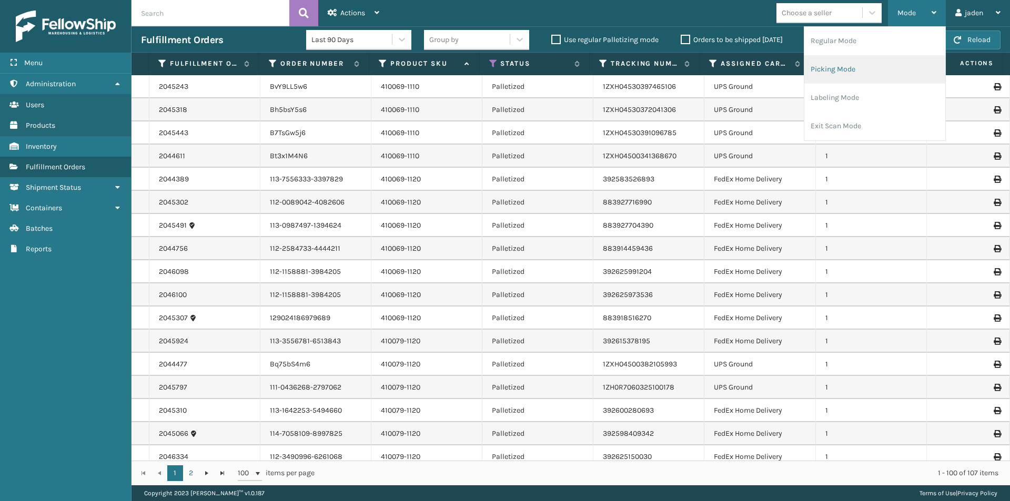
click at [859, 69] on li "Picking Mode" at bounding box center [874, 69] width 141 height 28
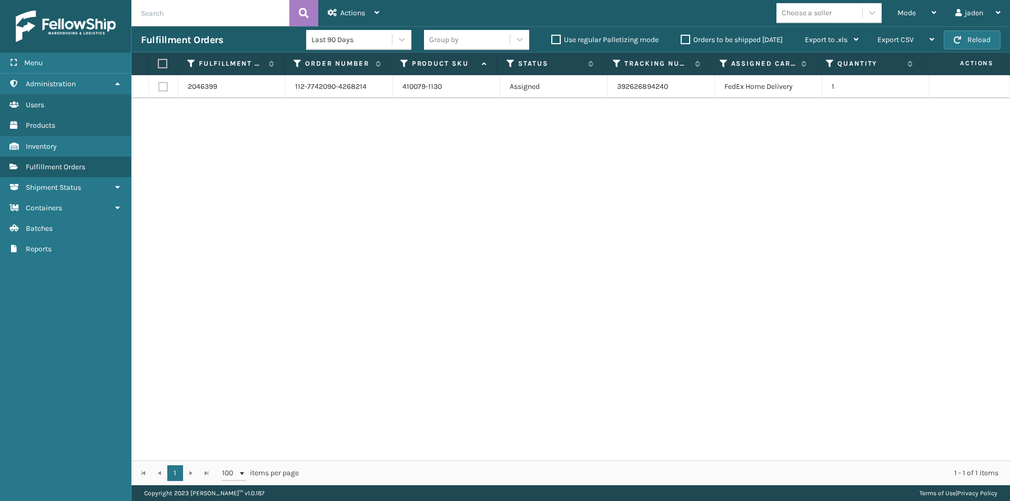
drag, startPoint x: 532, startPoint y: 165, endPoint x: 519, endPoint y: 165, distance: 12.6
drag, startPoint x: 519, startPoint y: 165, endPoint x: 326, endPoint y: 184, distance: 194.5
click at [326, 184] on div "2046399 112-7742090-4268214 410079-1130 Assigned 392626894240 FedEx Home Delive…" at bounding box center [571, 268] width 879 height 386
click at [961, 43] on span "button" at bounding box center [957, 39] width 7 height 7
drag, startPoint x: 551, startPoint y: 223, endPoint x: 281, endPoint y: 179, distance: 273.3
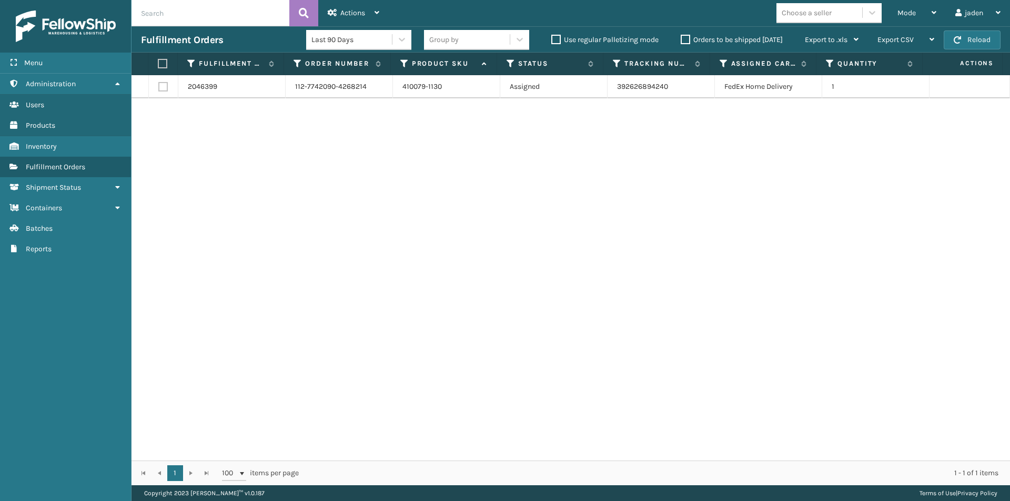
click at [290, 190] on div "2046399 112-7742090-4268214 410079-1130 Assigned 392626894240 FedEx Home Delive…" at bounding box center [571, 268] width 879 height 386
click at [160, 64] on label at bounding box center [161, 63] width 7 height 9
click at [158, 64] on input "checkbox" at bounding box center [158, 63] width 1 height 7
checkbox input "true"
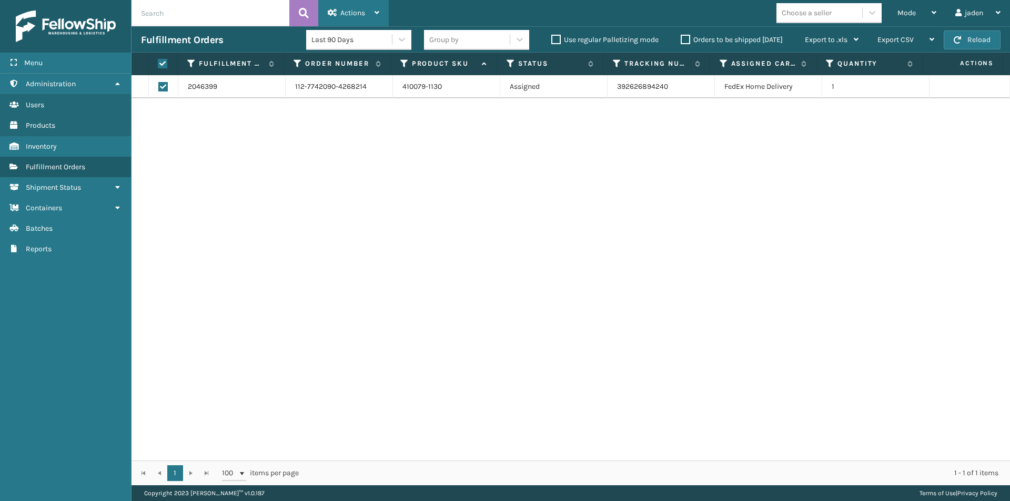
click at [340, 15] on div "Actions" at bounding box center [354, 13] width 52 height 26
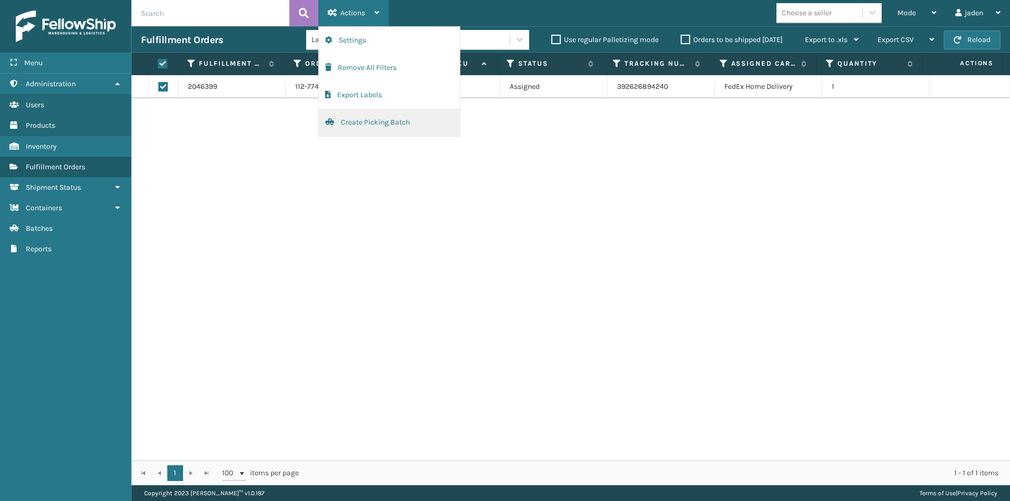
click at [369, 130] on button "Create Picking Batch" at bounding box center [389, 122] width 141 height 27
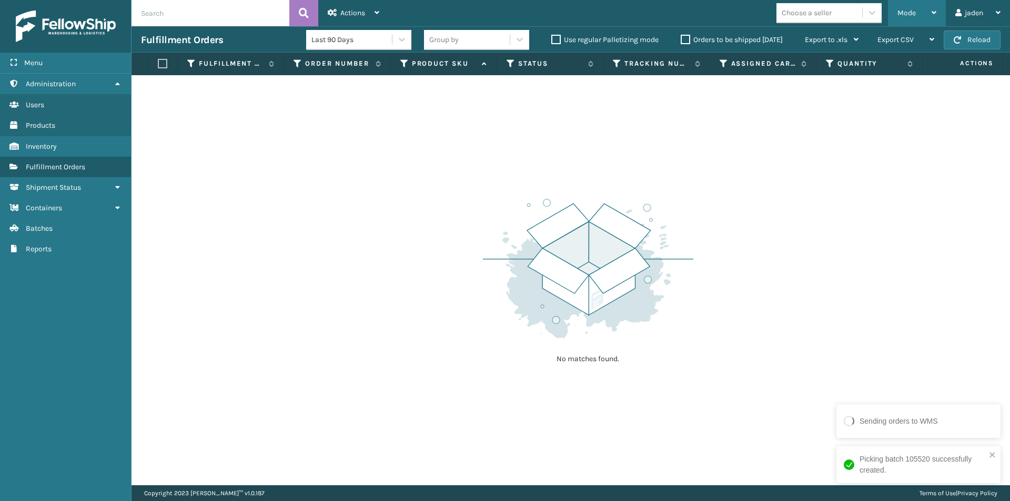
click at [895, 19] on div "Mode Regular Mode Picking Mode Labeling Mode Exit Scan Mode" at bounding box center [917, 13] width 58 height 26
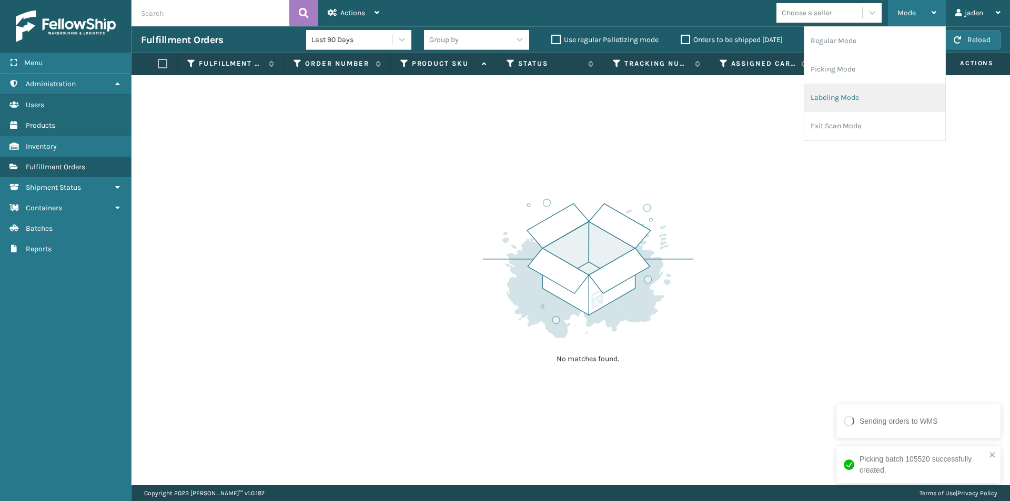
click at [860, 89] on li "Labeling Mode" at bounding box center [874, 98] width 141 height 28
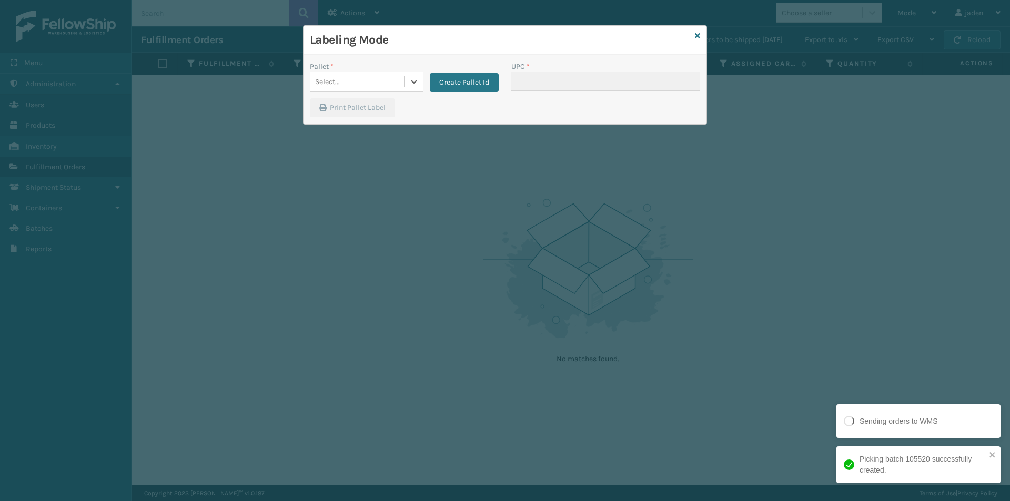
click at [409, 88] on div at bounding box center [414, 81] width 19 height 19
click at [373, 107] on div "FDXG-3HZDDEEFJO" at bounding box center [367, 107] width 114 height 19
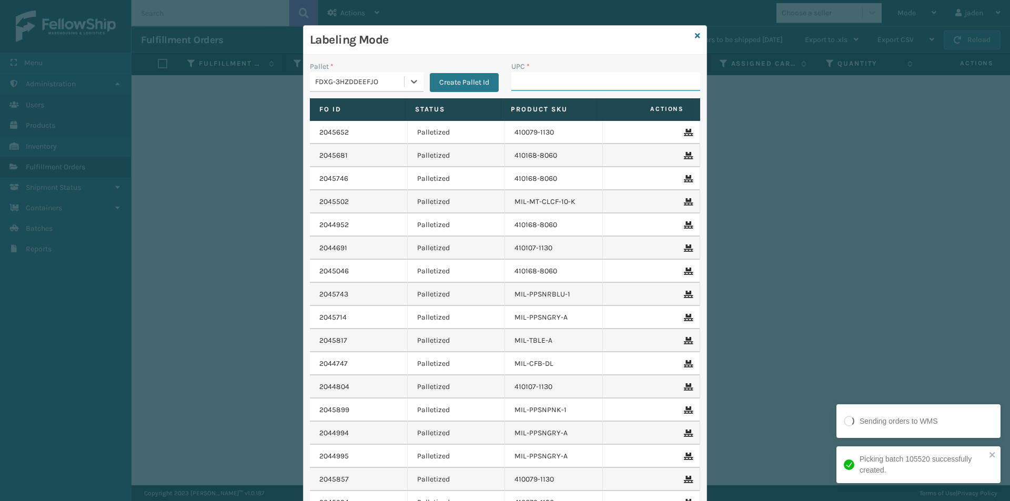
click at [605, 78] on input "UPC *" at bounding box center [605, 81] width 189 height 19
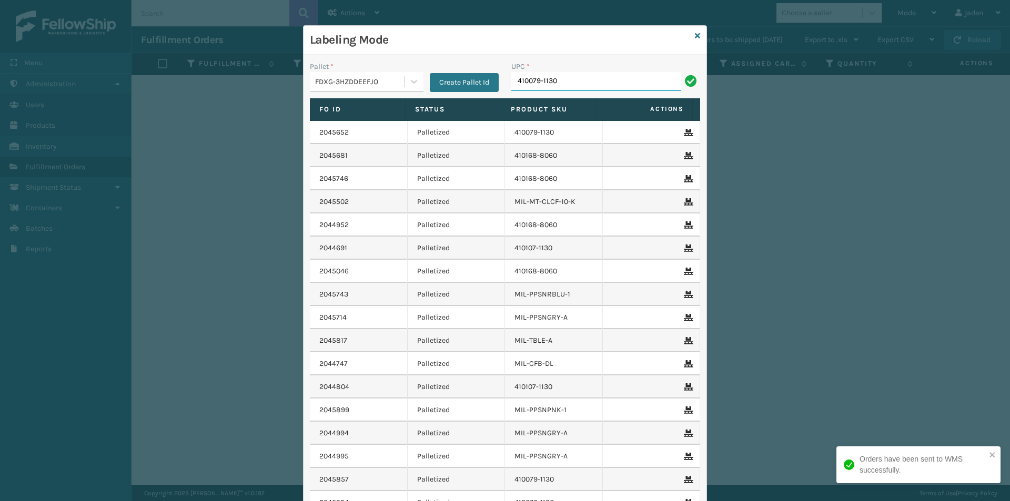
type input "410079-1130"
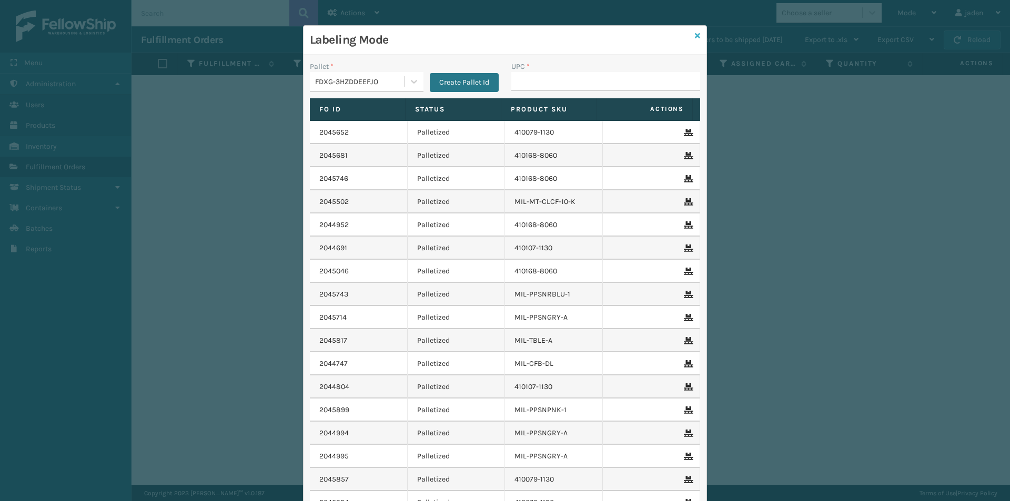
drag, startPoint x: 686, startPoint y: 39, endPoint x: 692, endPoint y: 39, distance: 6.3
click at [687, 39] on div "Labeling Mode" at bounding box center [505, 40] width 403 height 29
click at [695, 38] on icon at bounding box center [697, 35] width 5 height 7
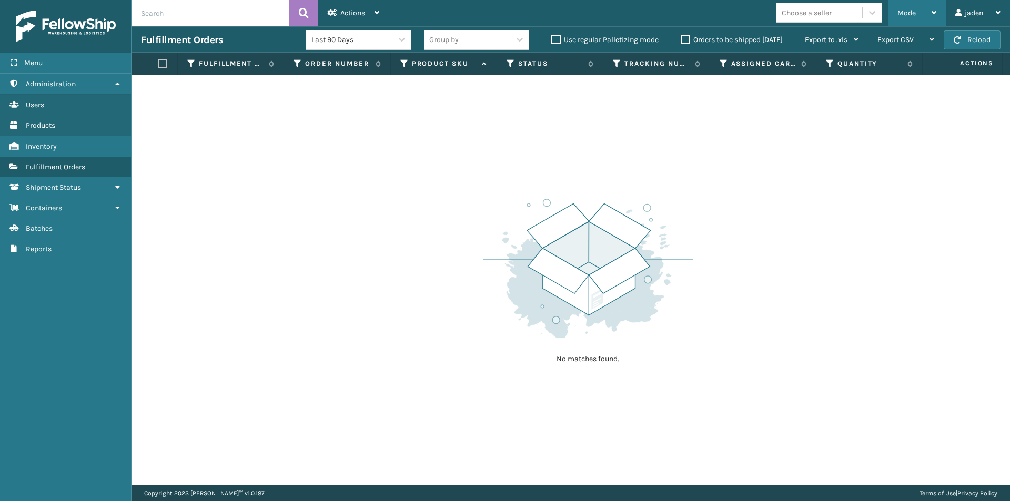
drag, startPoint x: 911, startPoint y: 5, endPoint x: 902, endPoint y: 13, distance: 11.9
click at [910, 5] on div "Mode" at bounding box center [916, 13] width 39 height 26
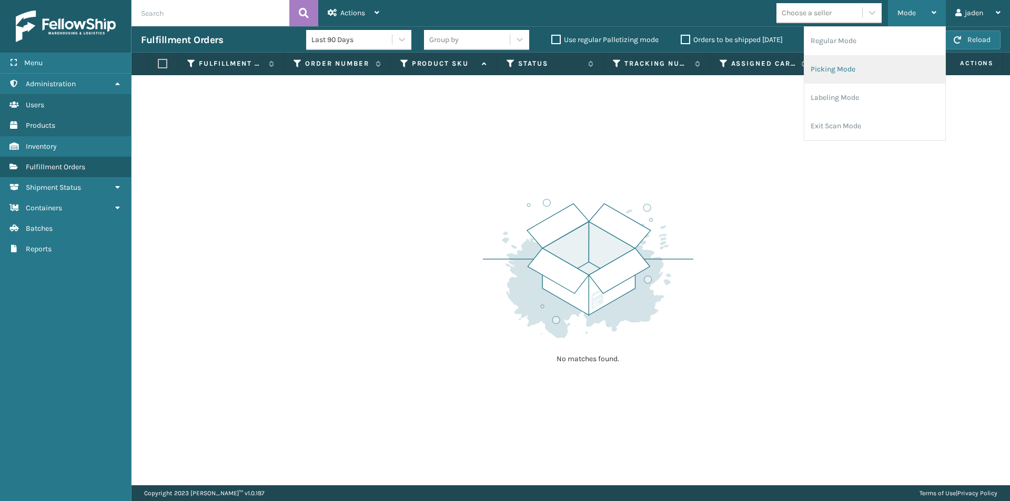
click at [864, 74] on li "Picking Mode" at bounding box center [874, 69] width 141 height 28
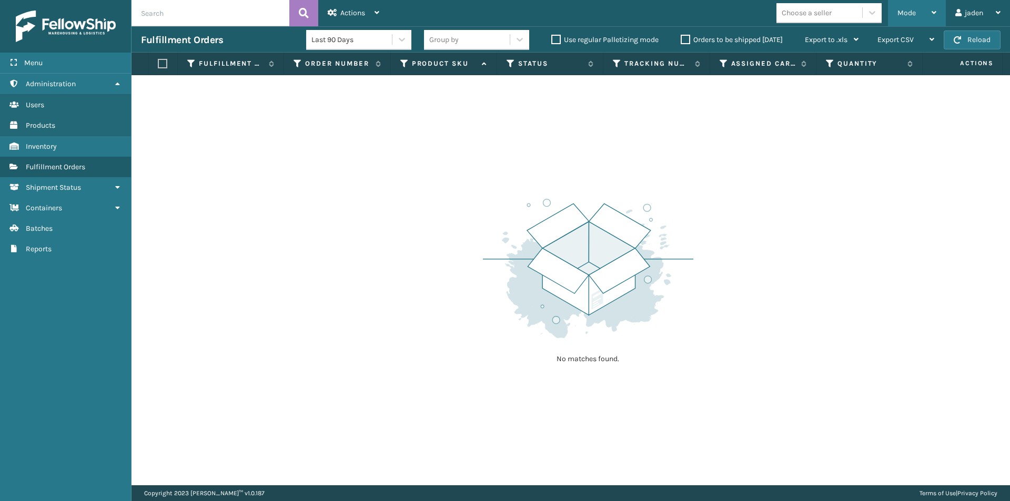
click at [916, 17] on div "Mode" at bounding box center [916, 13] width 39 height 26
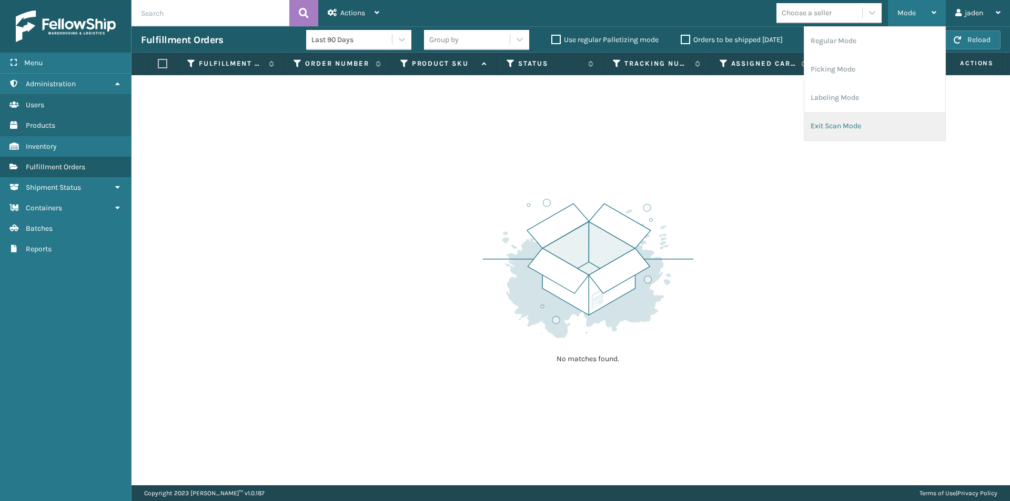
click at [861, 129] on li "Exit Scan Mode" at bounding box center [874, 126] width 141 height 28
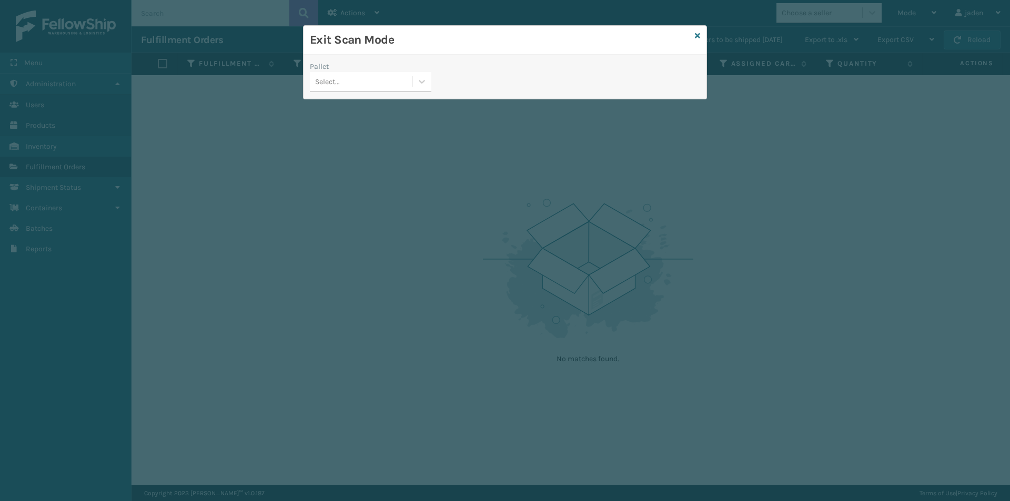
click at [417, 86] on icon at bounding box center [422, 81] width 11 height 11
click at [360, 115] on div "FDXG-3HZDDEEFJO" at bounding box center [371, 107] width 122 height 19
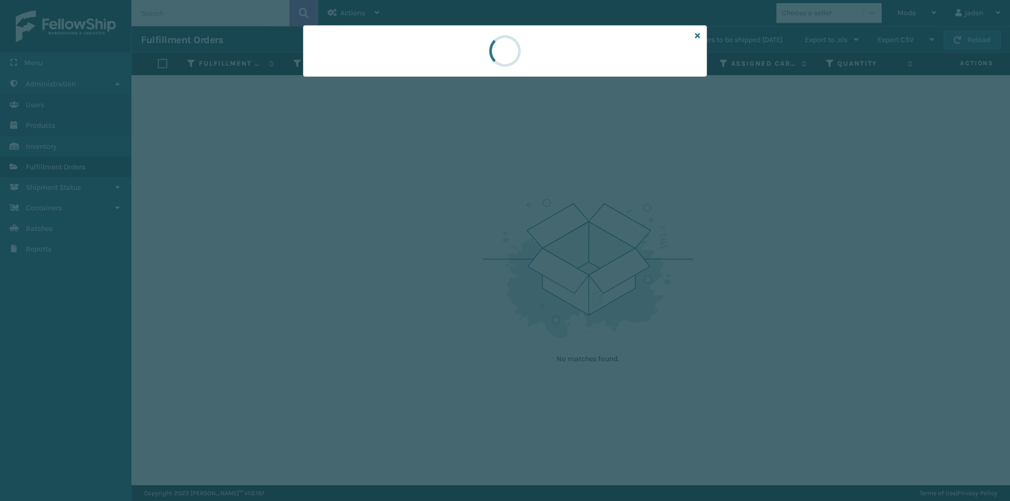
drag, startPoint x: 547, startPoint y: 58, endPoint x: 590, endPoint y: 52, distance: 43.2
click at [488, 57] on div at bounding box center [505, 51] width 404 height 52
drag, startPoint x: 552, startPoint y: 46, endPoint x: 581, endPoint y: 53, distance: 29.3
click at [506, 52] on div at bounding box center [505, 51] width 404 height 52
drag, startPoint x: 581, startPoint y: 53, endPoint x: 559, endPoint y: 52, distance: 21.6
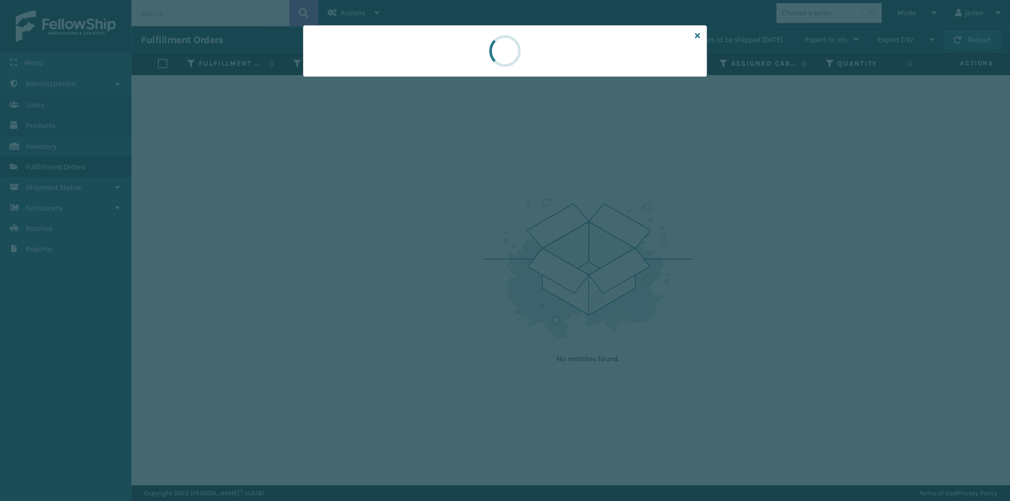
drag, startPoint x: 559, startPoint y: 52, endPoint x: 612, endPoint y: 58, distance: 52.9
click at [534, 58] on div at bounding box center [505, 51] width 404 height 52
drag, startPoint x: 571, startPoint y: 58, endPoint x: 641, endPoint y: 62, distance: 70.6
click at [461, 62] on div at bounding box center [505, 51] width 404 height 52
drag, startPoint x: 587, startPoint y: 51, endPoint x: 641, endPoint y: 66, distance: 56.4
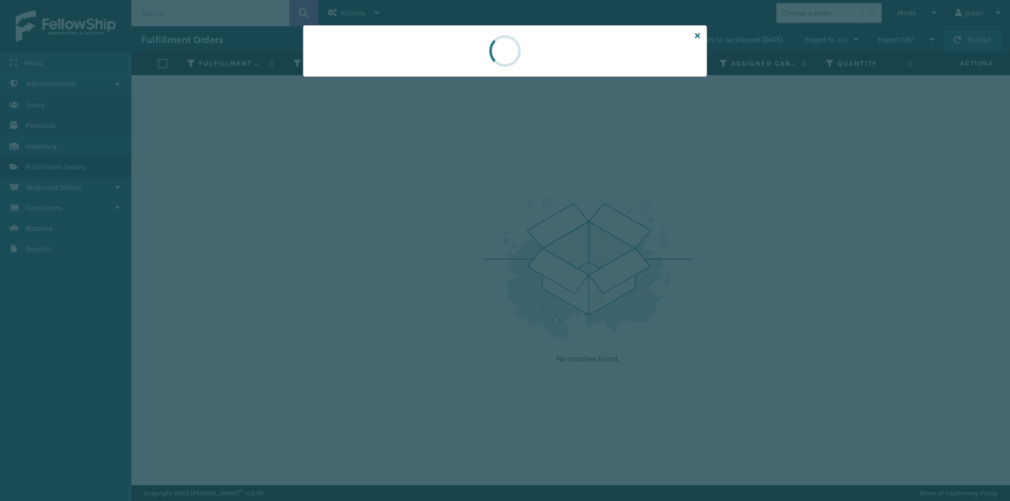
click at [479, 66] on div at bounding box center [505, 51] width 404 height 52
drag, startPoint x: 594, startPoint y: 66, endPoint x: 619, endPoint y: 68, distance: 24.8
click at [518, 70] on div at bounding box center [505, 51] width 404 height 52
drag, startPoint x: 553, startPoint y: 53, endPoint x: 536, endPoint y: 60, distance: 18.4
click at [497, 60] on div at bounding box center [505, 51] width 404 height 52
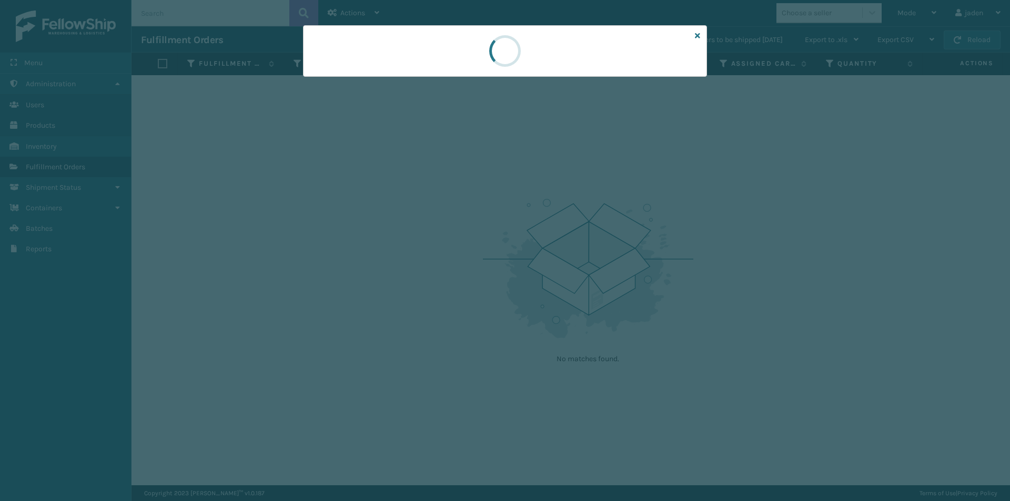
drag, startPoint x: 578, startPoint y: 55, endPoint x: 478, endPoint y: 43, distance: 100.1
click at [478, 43] on div at bounding box center [505, 51] width 404 height 52
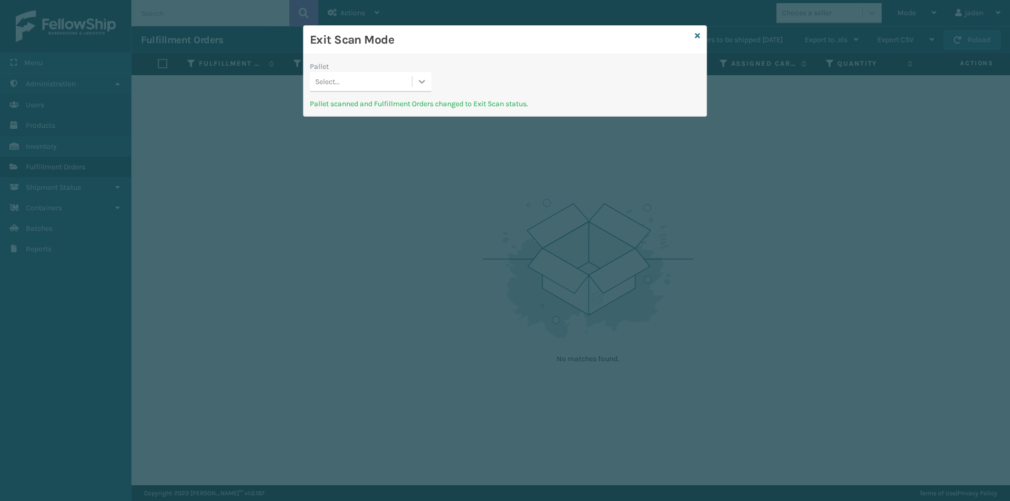
click at [423, 82] on icon at bounding box center [422, 82] width 6 height 4
click at [396, 110] on div "UPSG-0ICJZGSDZY" at bounding box center [371, 107] width 122 height 19
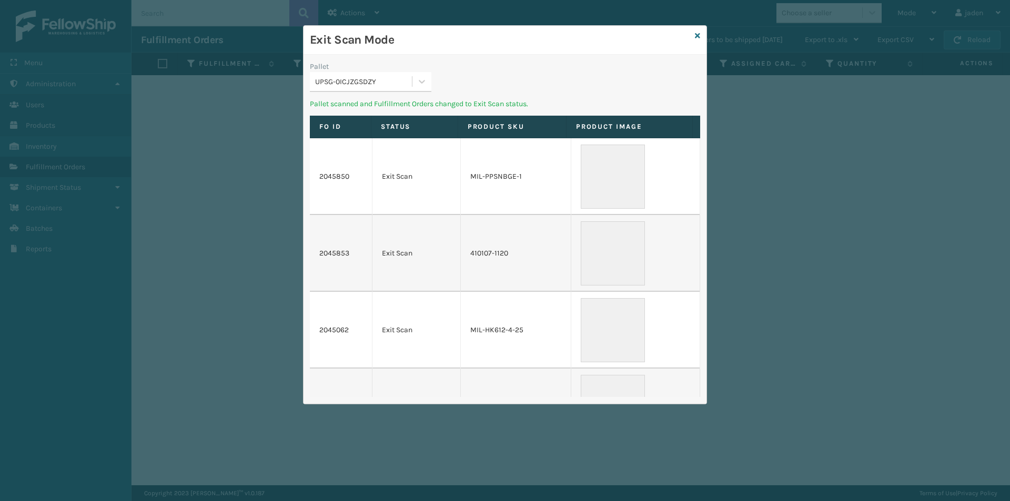
drag, startPoint x: 583, startPoint y: 48, endPoint x: 518, endPoint y: 57, distance: 66.4
click at [442, 46] on h3 "Exit Scan Mode" at bounding box center [500, 40] width 381 height 16
drag, startPoint x: 538, startPoint y: 58, endPoint x: 486, endPoint y: 56, distance: 52.1
click at [470, 55] on div "Pallet UPSG-0ICJZGSDZY Pallet scanned and Fulfillment Orders changed to Exit Sc…" at bounding box center [505, 229] width 403 height 349
drag, startPoint x: 553, startPoint y: 56, endPoint x: 427, endPoint y: 50, distance: 126.4
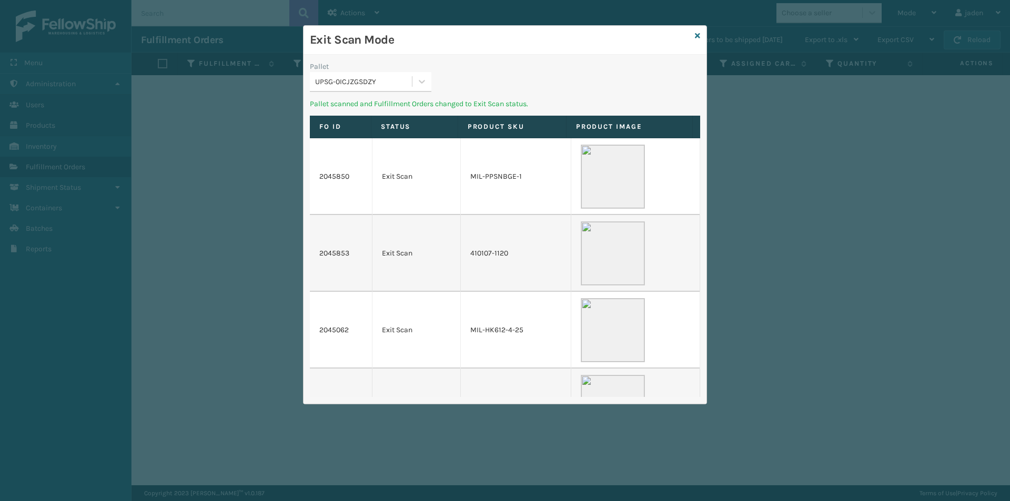
click at [441, 25] on div "Exit Scan Mode Pallet UPSG-0ICJZGSDZY Pallet scanned and Fulfillment Orders cha…" at bounding box center [505, 250] width 1010 height 501
click at [418, 84] on icon at bounding box center [422, 81] width 11 height 11
drag, startPoint x: 382, startPoint y: 112, endPoint x: 388, endPoint y: 107, distance: 7.9
click at [384, 110] on div "No options" at bounding box center [371, 107] width 122 height 19
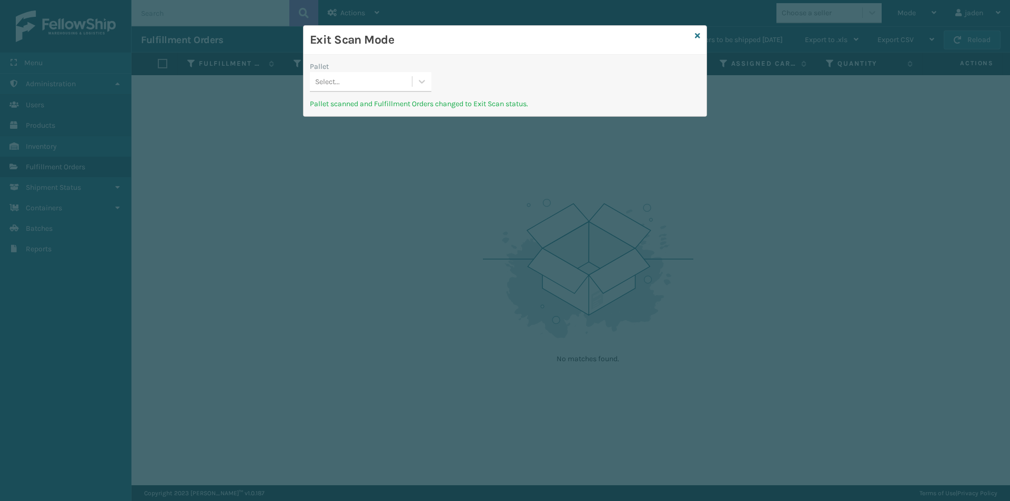
drag, startPoint x: 580, startPoint y: 65, endPoint x: 608, endPoint y: 28, distance: 45.9
click at [454, 28] on div "Exit Scan Mode" at bounding box center [505, 40] width 403 height 29
click at [695, 36] on icon at bounding box center [697, 35] width 5 height 7
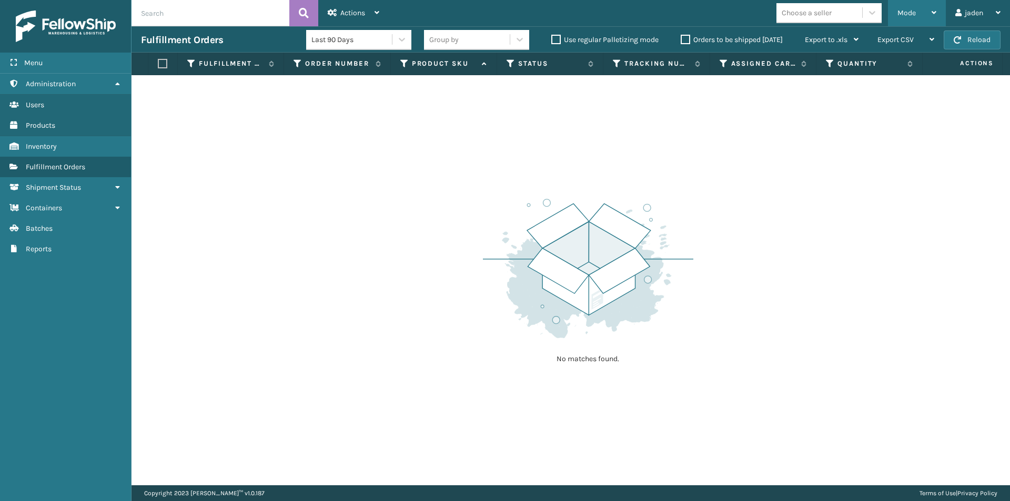
click at [925, 9] on div "Mode" at bounding box center [916, 13] width 39 height 26
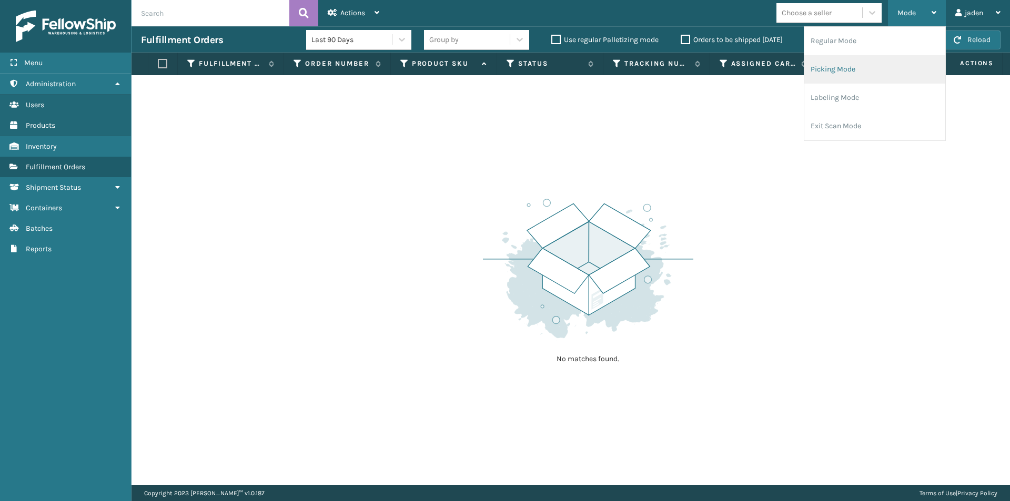
click at [892, 64] on li "Picking Mode" at bounding box center [874, 69] width 141 height 28
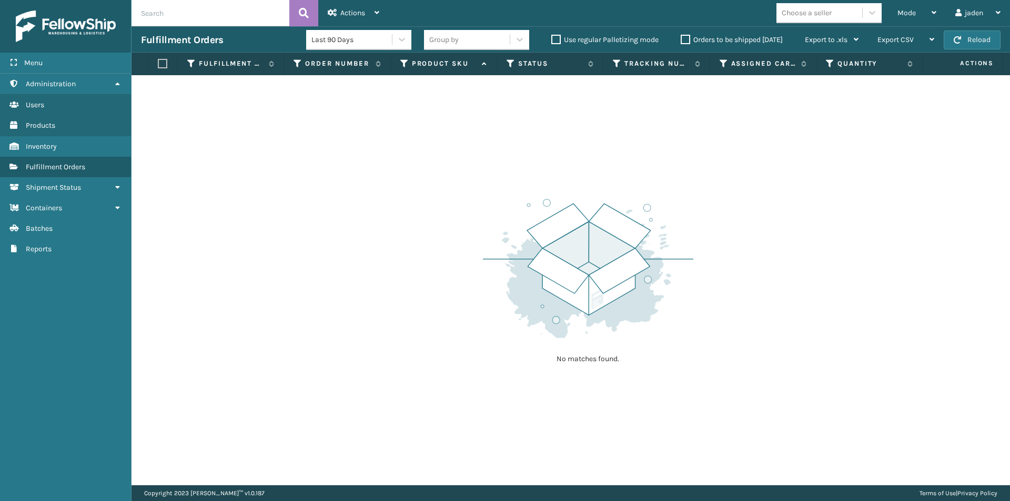
click at [980, 55] on section "Fulfillment Orders Last 90 Days Group by Use regular Palletizing mode Orders to…" at bounding box center [571, 255] width 879 height 459
click at [838, 156] on div "No matches found." at bounding box center [571, 280] width 879 height 410
click at [981, 39] on button "Reload" at bounding box center [972, 40] width 57 height 19
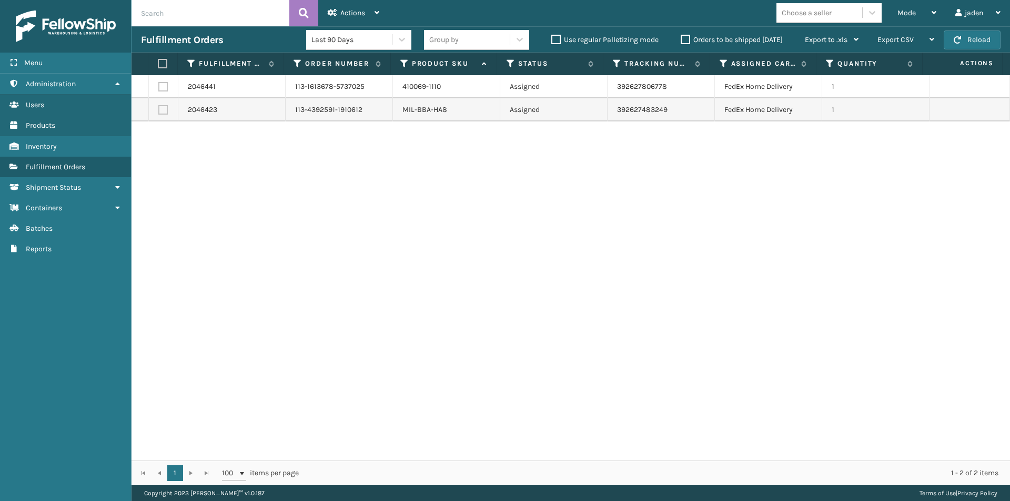
click at [684, 43] on label "Orders to be shipped [DATE]" at bounding box center [732, 39] width 102 height 9
click at [681, 41] on input "Orders to be shipped [DATE]" at bounding box center [681, 37] width 1 height 7
click at [684, 43] on label "Orders to be shipped [DATE]" at bounding box center [732, 39] width 102 height 9
click at [681, 41] on input "Orders to be shipped [DATE]" at bounding box center [681, 37] width 1 height 7
click at [911, 11] on span "Mode" at bounding box center [906, 12] width 18 height 9
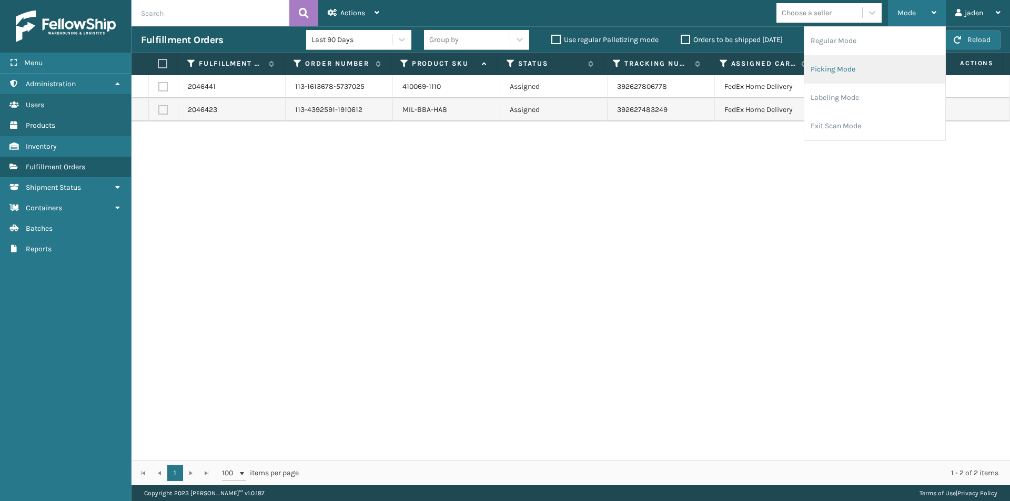
click at [835, 79] on li "Picking Mode" at bounding box center [874, 69] width 141 height 28
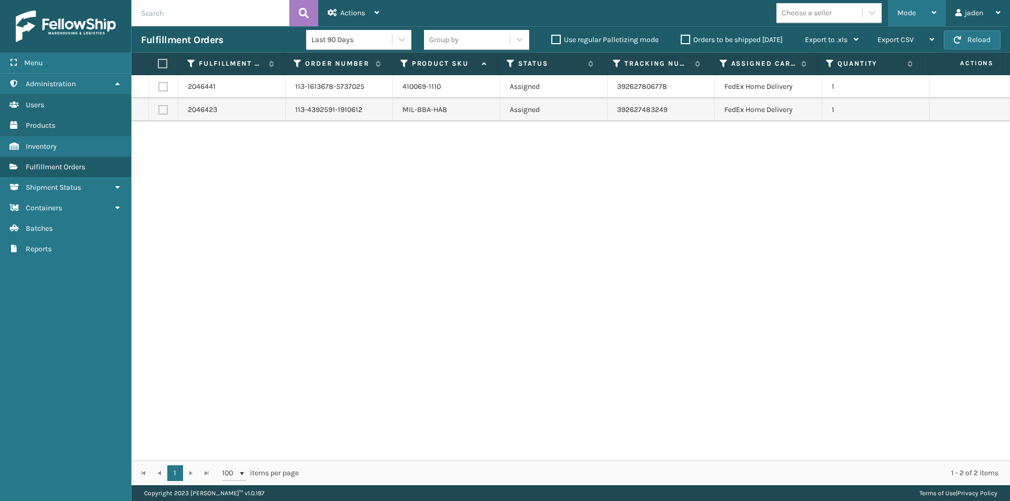
click at [916, 12] on div "Mode" at bounding box center [916, 13] width 39 height 26
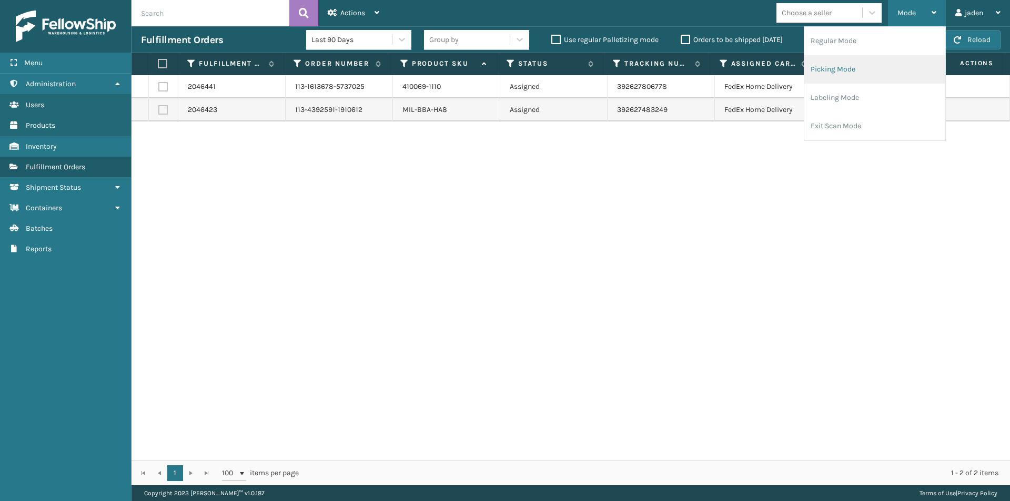
click at [859, 74] on li "Picking Mode" at bounding box center [874, 69] width 141 height 28
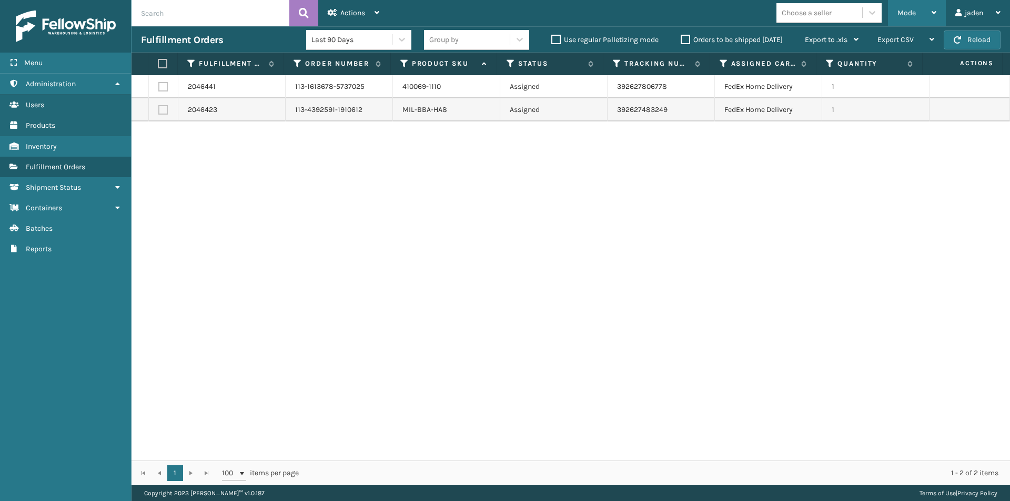
click at [921, 14] on div "Mode" at bounding box center [916, 13] width 39 height 26
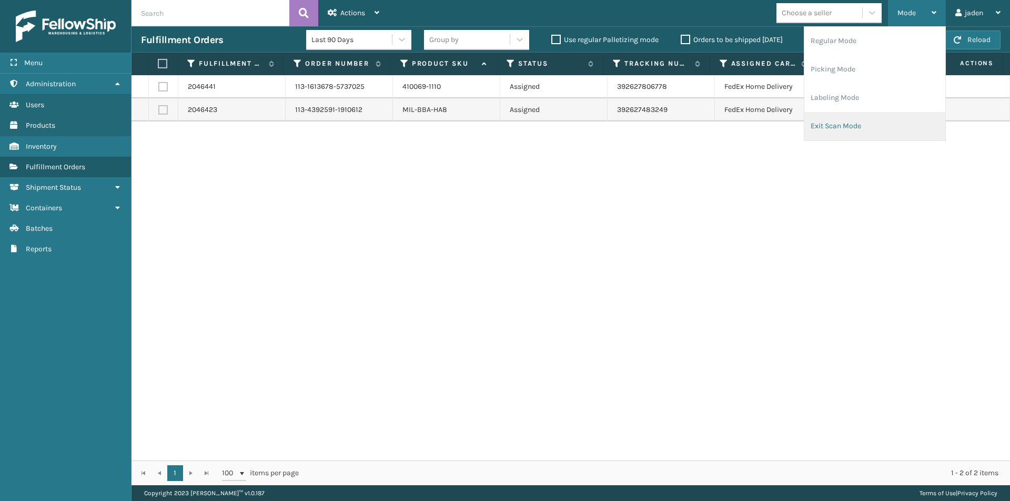
click at [857, 123] on li "Exit Scan Mode" at bounding box center [874, 126] width 141 height 28
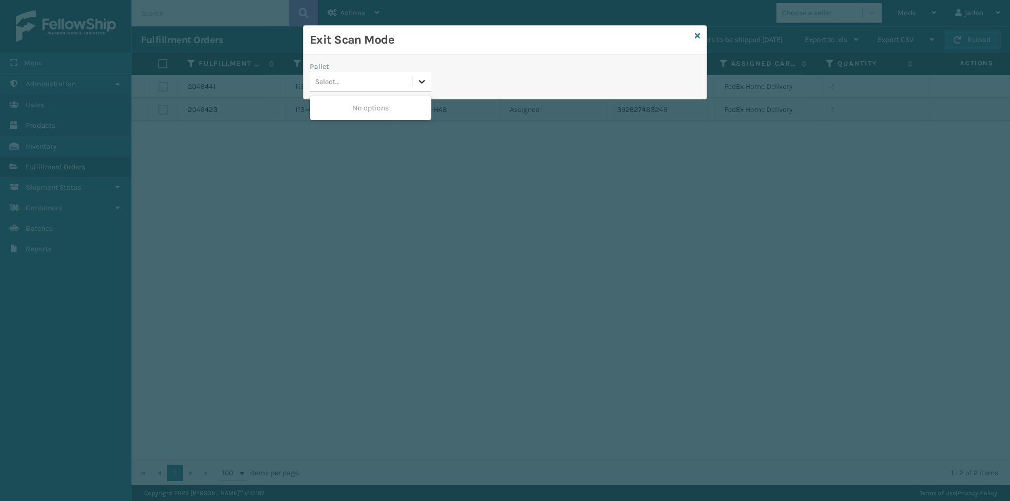
click at [422, 85] on icon at bounding box center [422, 81] width 11 height 11
click at [694, 34] on div "Exit Scan Mode" at bounding box center [505, 40] width 403 height 29
click at [700, 39] on div "Exit Scan Mode" at bounding box center [505, 40] width 403 height 29
click at [695, 32] on icon at bounding box center [697, 35] width 5 height 7
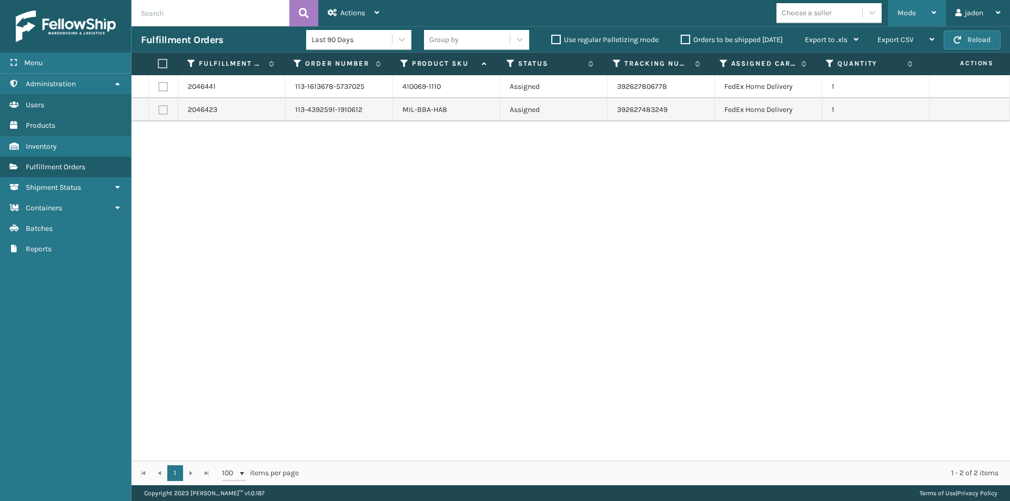
click at [916, 11] on div "Mode" at bounding box center [916, 13] width 39 height 26
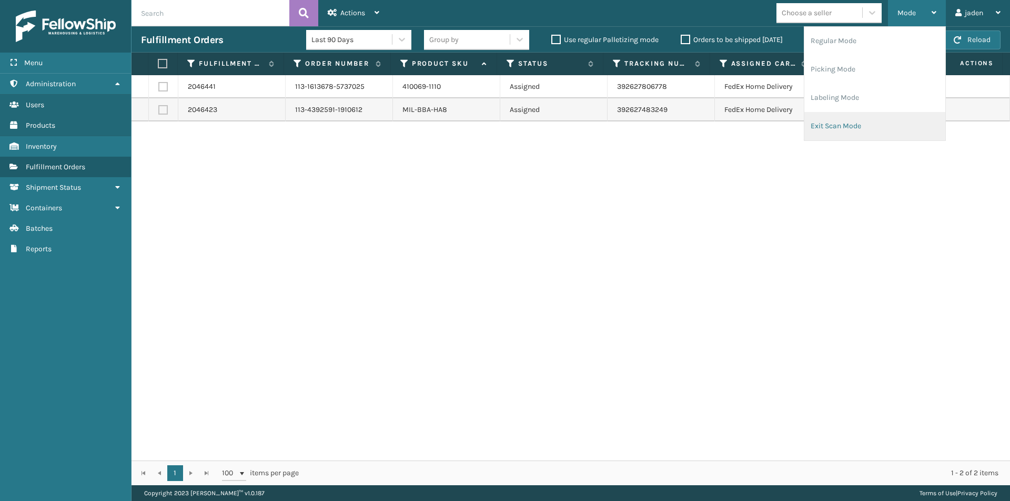
click at [852, 133] on li "Exit Scan Mode" at bounding box center [874, 126] width 141 height 28
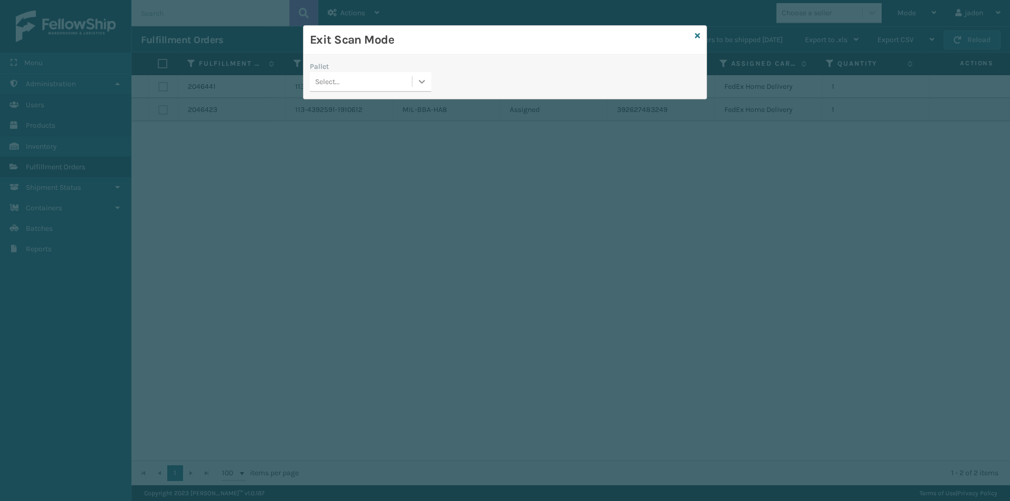
click at [416, 80] on div at bounding box center [421, 81] width 19 height 19
click at [389, 105] on div "No options" at bounding box center [371, 107] width 122 height 19
click at [700, 36] on icon at bounding box center [697, 35] width 5 height 7
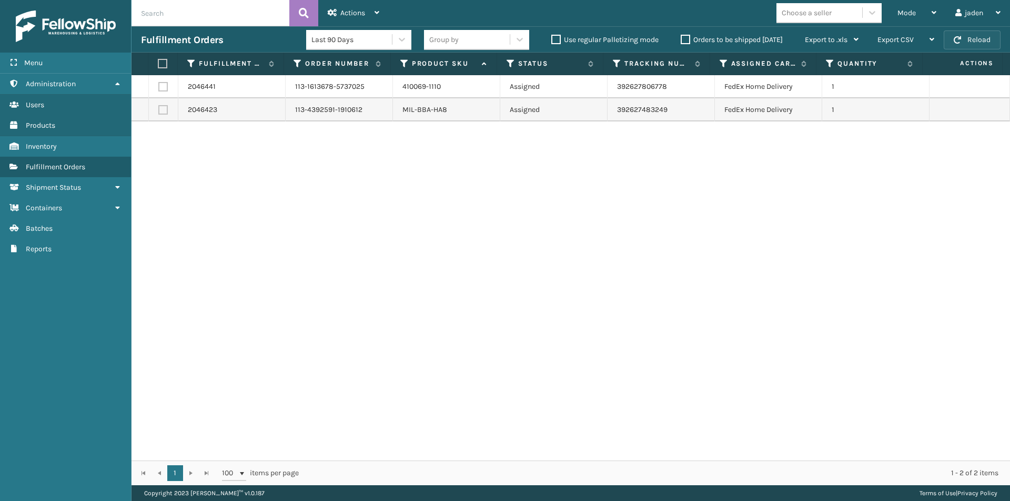
click at [972, 39] on button "Reload" at bounding box center [972, 40] width 57 height 19
click at [968, 45] on button "Reload" at bounding box center [972, 40] width 57 height 19
